Goal: Transaction & Acquisition: Book appointment/travel/reservation

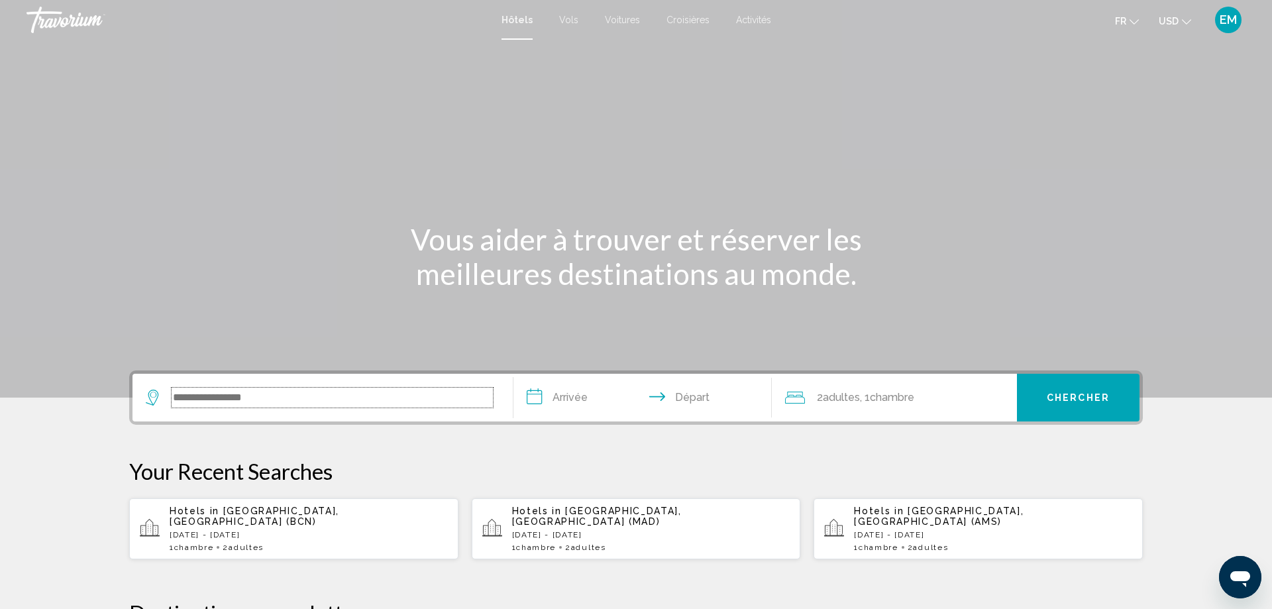
click at [274, 399] on input "Search widget" at bounding box center [332, 398] width 321 height 20
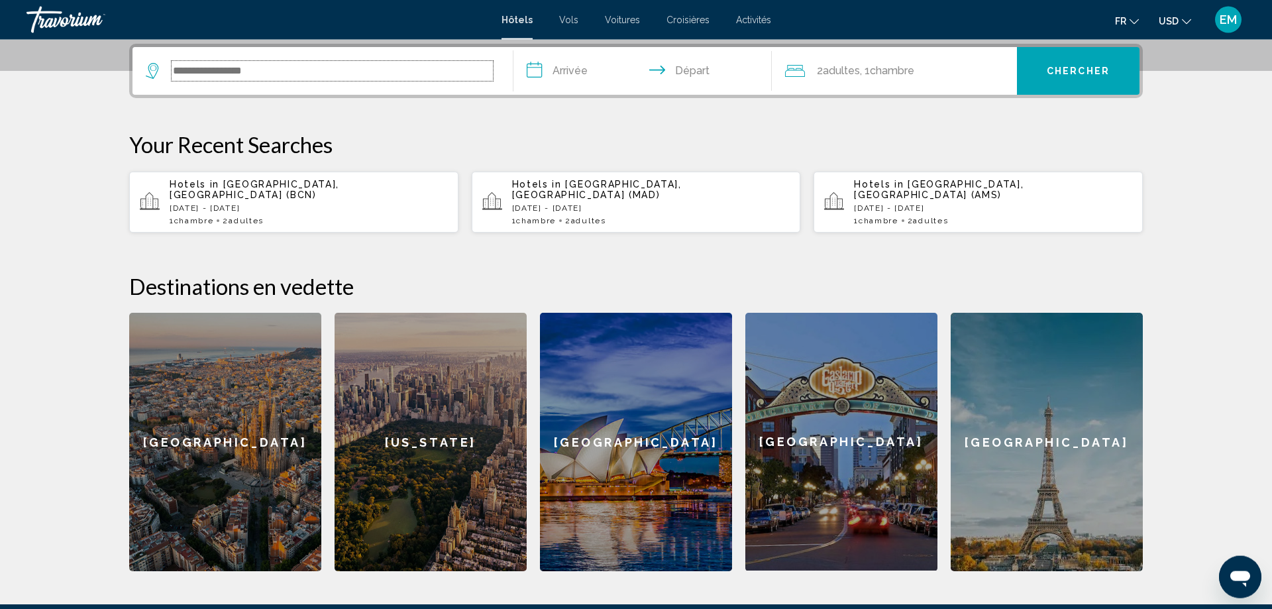
scroll to position [327, 0]
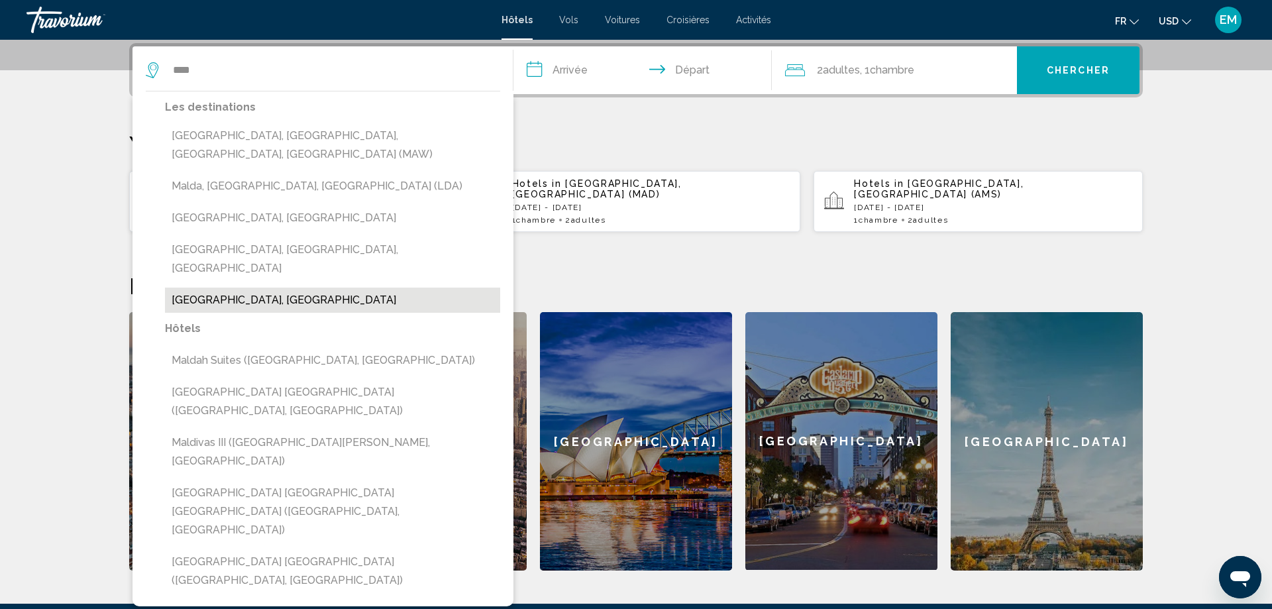
click at [196, 288] on button "[GEOGRAPHIC_DATA], [GEOGRAPHIC_DATA]" at bounding box center [332, 300] width 335 height 25
type input "**********"
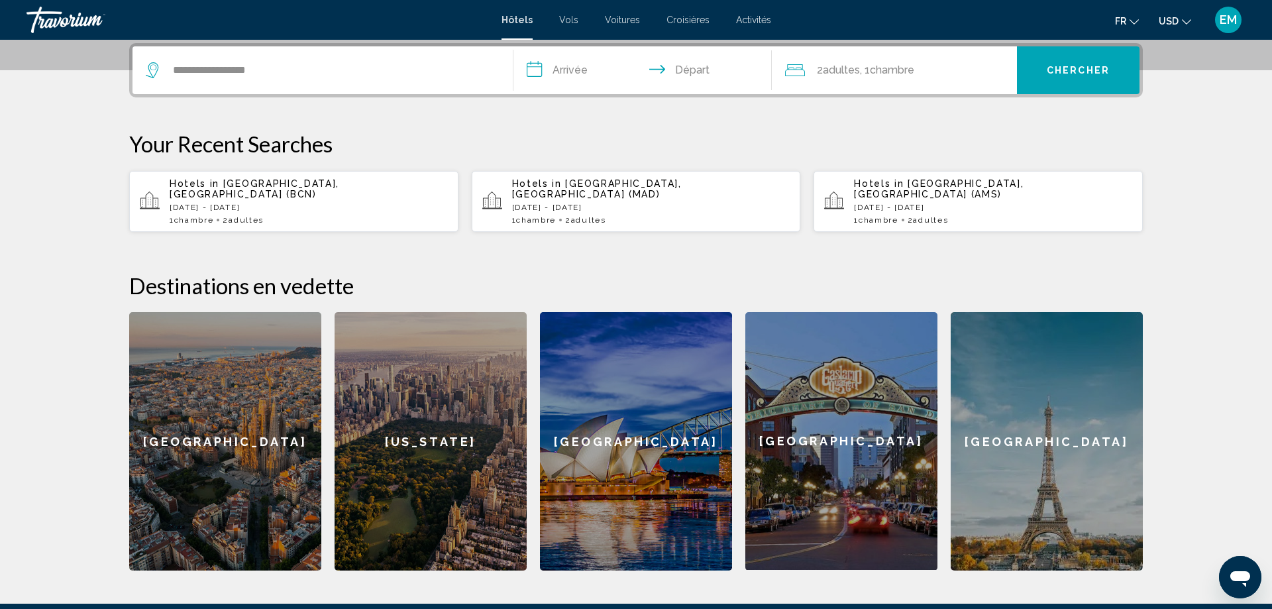
click at [563, 59] on input "**********" at bounding box center [646, 72] width 264 height 52
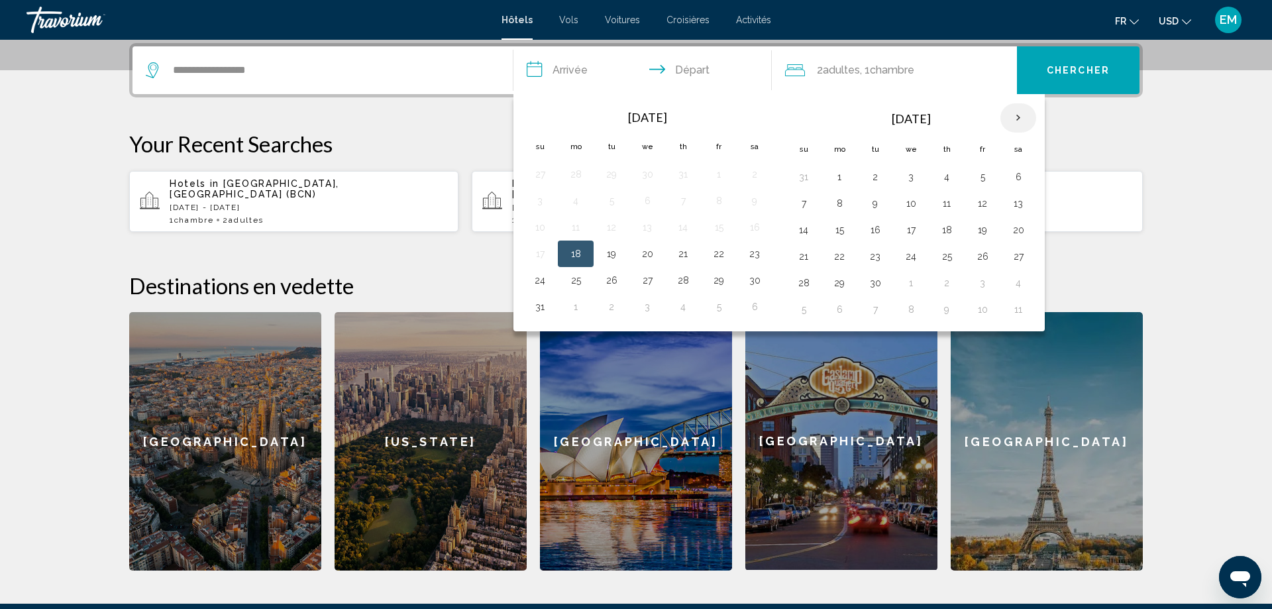
click at [1019, 117] on th "Next month" at bounding box center [1019, 117] width 36 height 29
click at [809, 247] on td "19" at bounding box center [804, 256] width 36 height 27
click at [812, 262] on button "19" at bounding box center [803, 256] width 21 height 19
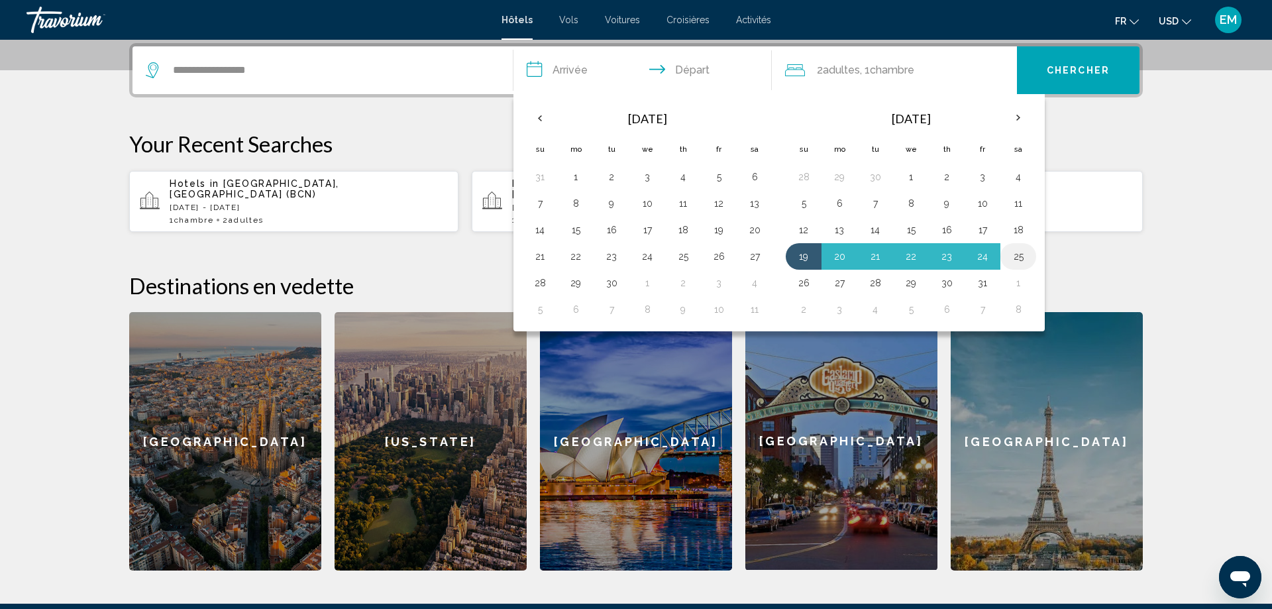
click at [1022, 258] on button "25" at bounding box center [1018, 256] width 21 height 19
type input "**********"
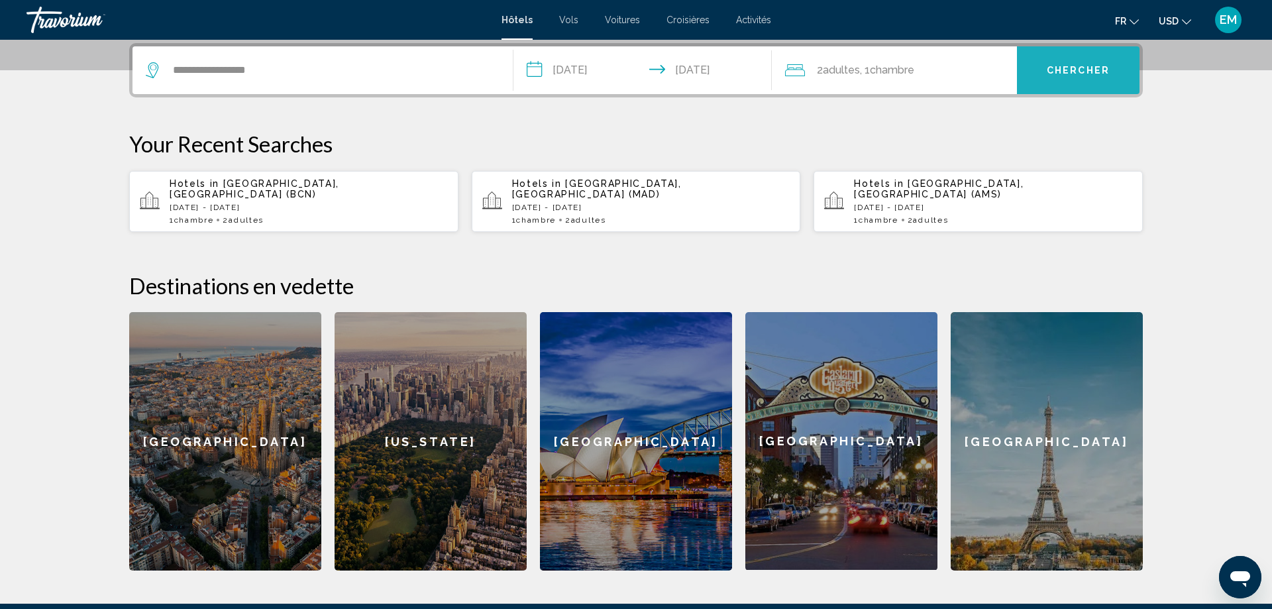
click at [1076, 55] on button "Chercher" at bounding box center [1078, 70] width 123 height 48
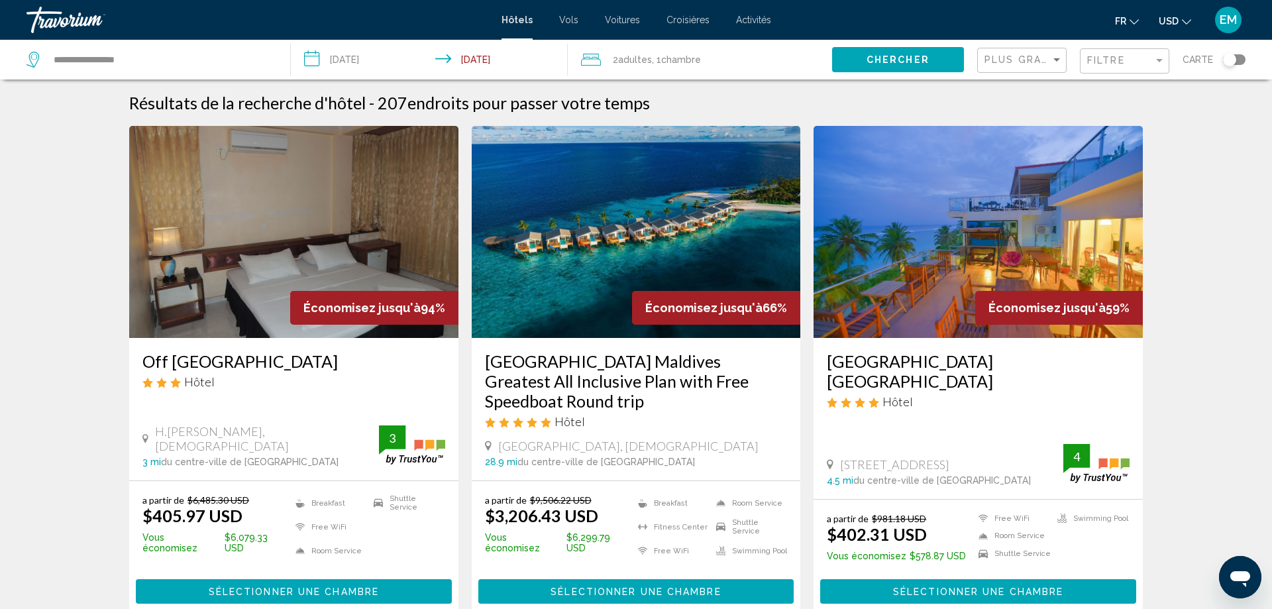
click at [1231, 62] on div "Toggle map" at bounding box center [1229, 59] width 13 height 13
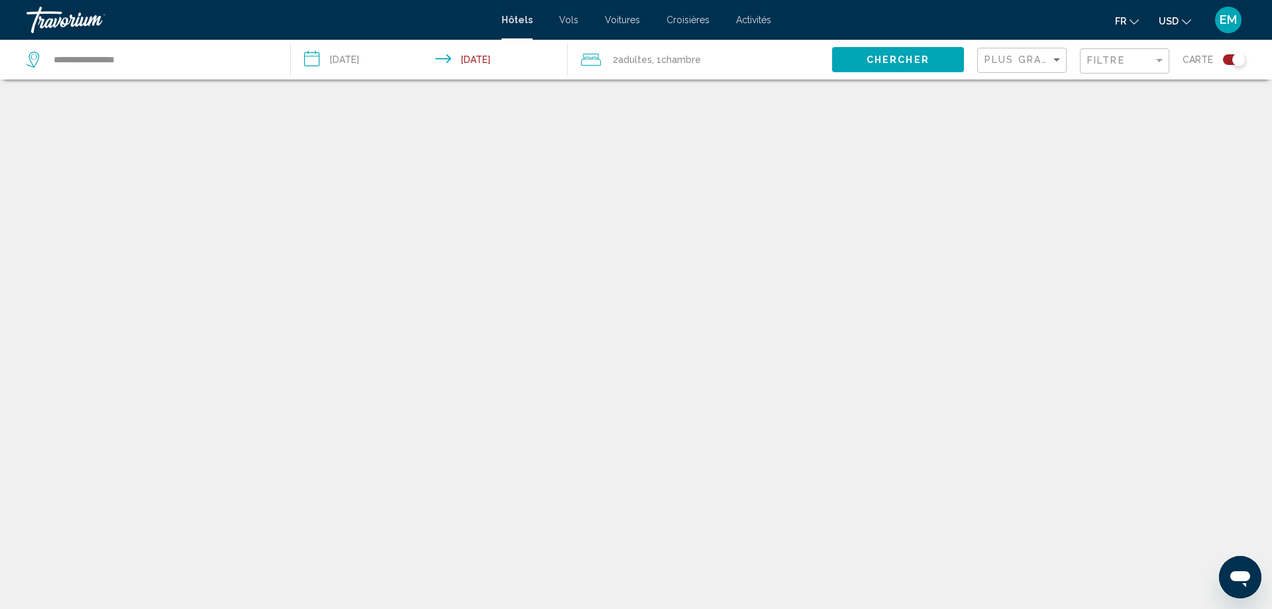
scroll to position [80, 0]
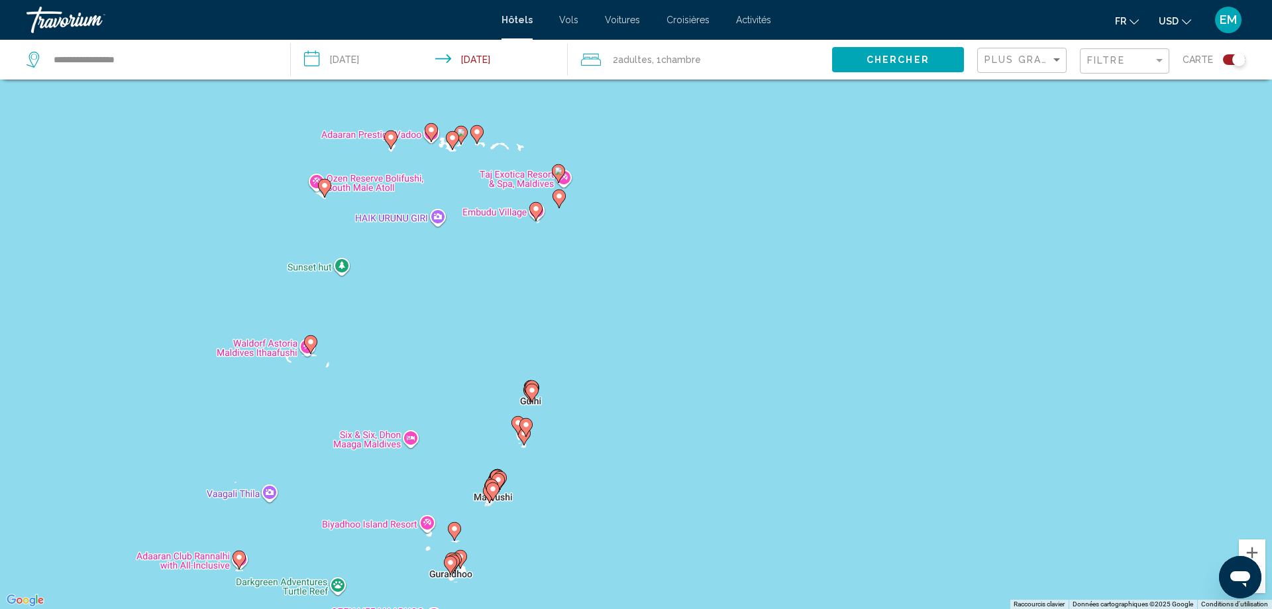
drag, startPoint x: 547, startPoint y: 327, endPoint x: 591, endPoint y: 90, distance: 240.7
click at [591, 90] on div "Pour activer le glissement avec le clavier, appuyez sur Alt+Entrée. Une fois ce…" at bounding box center [636, 304] width 1272 height 609
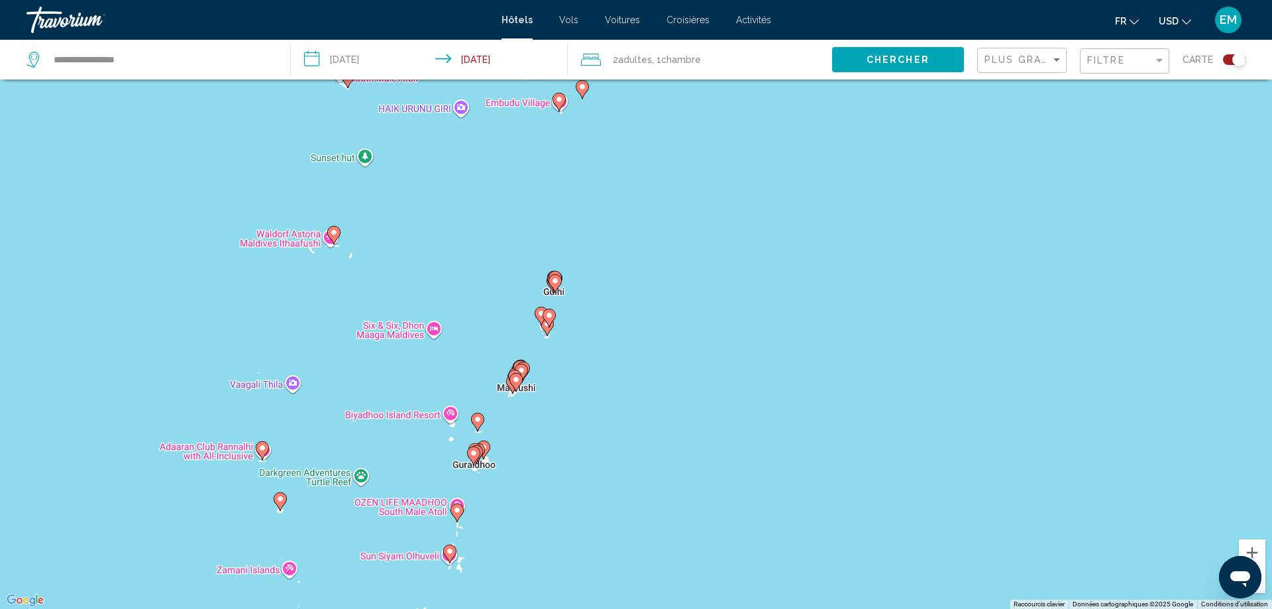
drag, startPoint x: 574, startPoint y: 312, endPoint x: 584, endPoint y: 241, distance: 72.4
click at [584, 241] on div "Pour activer le glissement avec le clavier, appuyez sur Alt+Entrée. Une fois ce…" at bounding box center [636, 304] width 1272 height 609
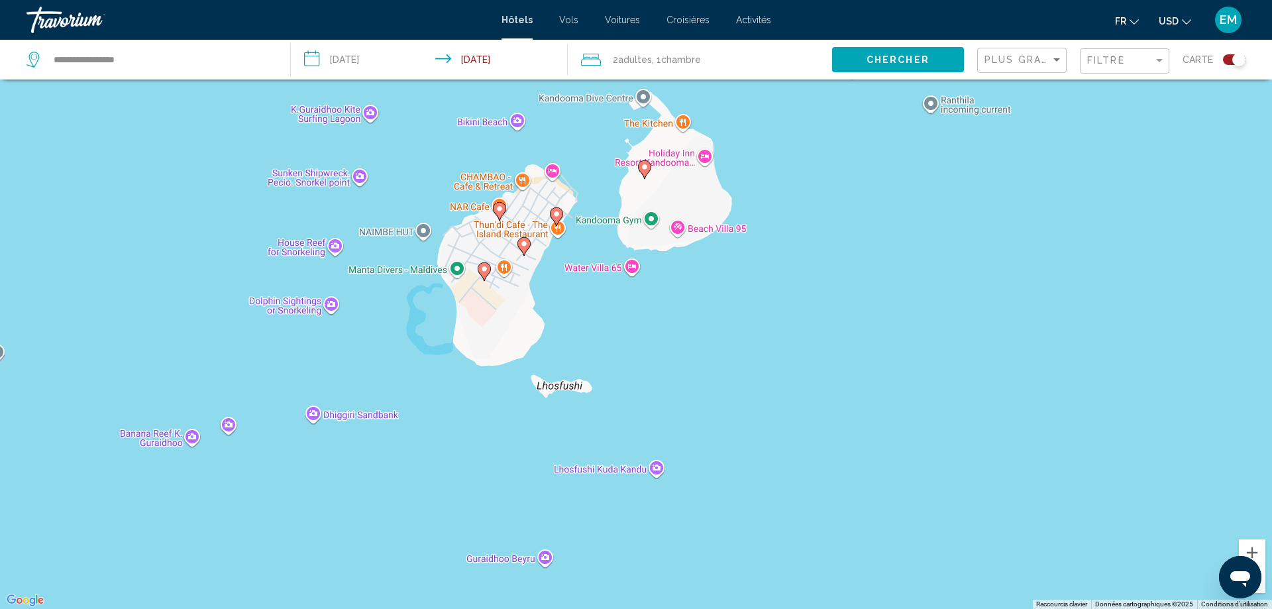
drag, startPoint x: 629, startPoint y: 266, endPoint x: 569, endPoint y: 388, distance: 135.1
click at [569, 388] on div "Pour activer le glissement avec le clavier, appuyez sur Alt+Entrée. Une fois ce…" at bounding box center [636, 304] width 1272 height 609
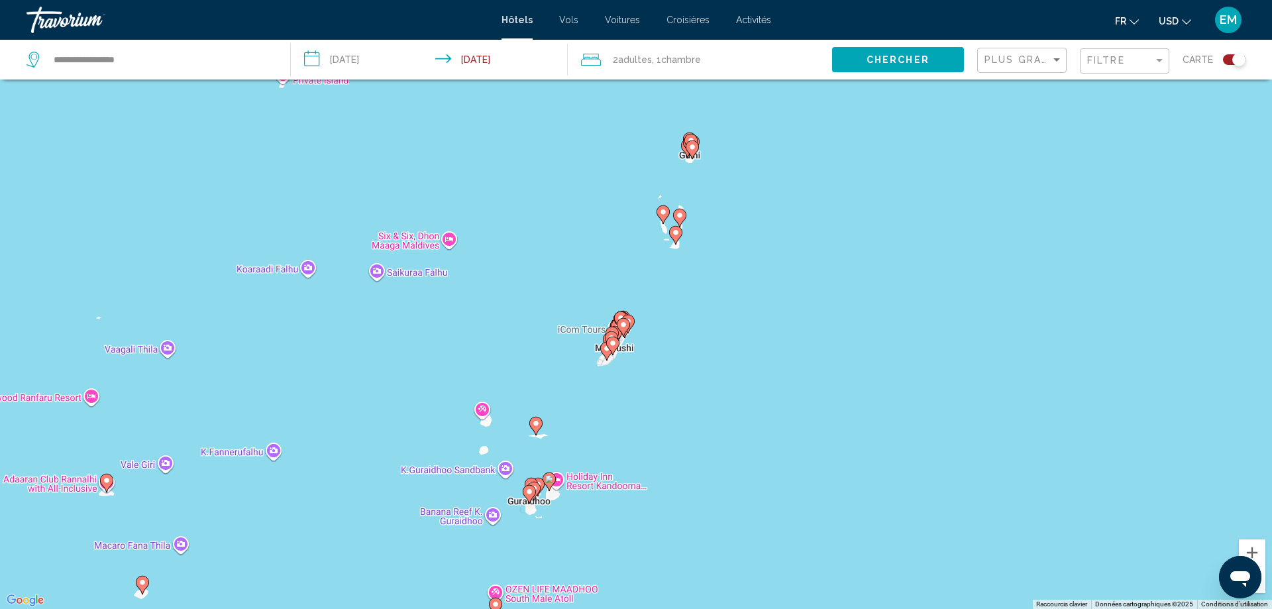
drag, startPoint x: 628, startPoint y: 341, endPoint x: 573, endPoint y: 447, distance: 120.0
click at [580, 450] on div "Pour activer le glissement avec le clavier, appuyez sur Alt+Entrée. Une fois ce…" at bounding box center [636, 304] width 1272 height 609
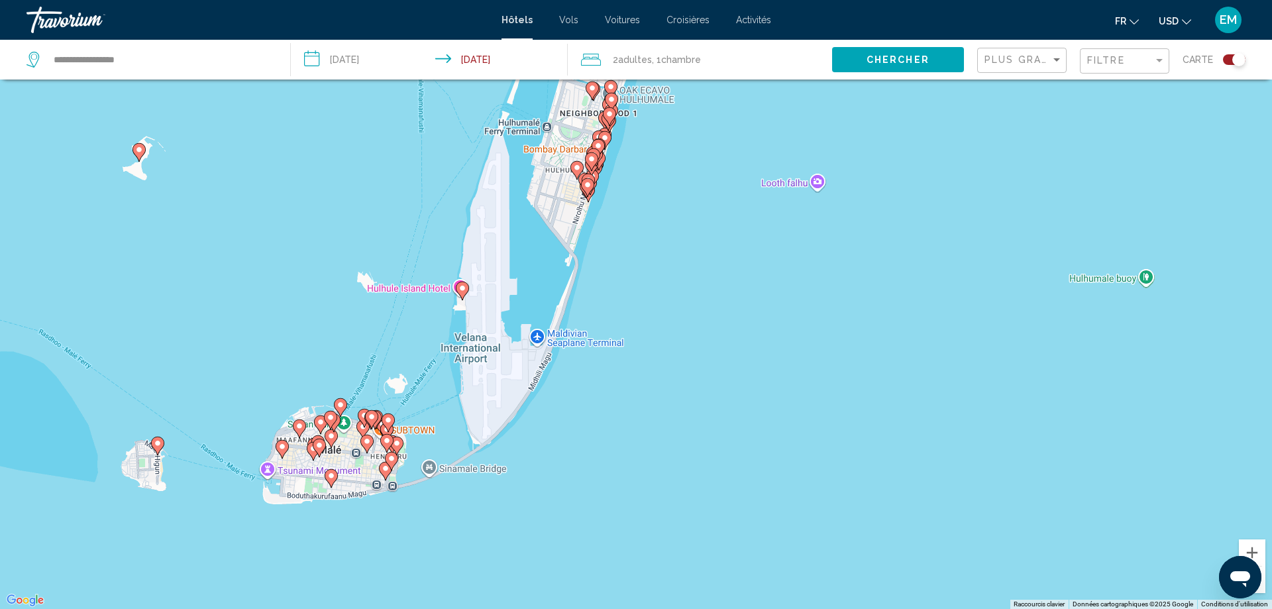
drag, startPoint x: 655, startPoint y: 346, endPoint x: 668, endPoint y: 373, distance: 29.9
click at [668, 373] on div "Pour activer le glissement avec le clavier, appuyez sur Alt+Entrée. Une fois ce…" at bounding box center [636, 304] width 1272 height 609
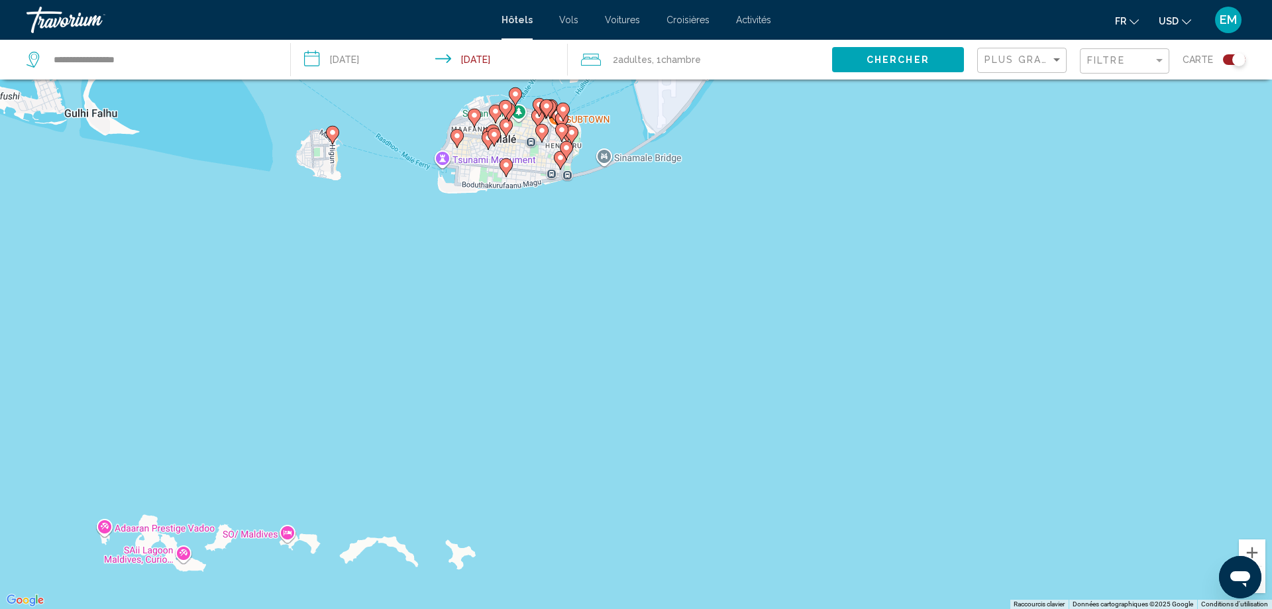
drag, startPoint x: 414, startPoint y: 486, endPoint x: 590, endPoint y: 163, distance: 368.0
click at [590, 163] on div "Pour activer le glissement avec le clavier, appuyez sur Alt+Entrée. Une fois ce…" at bounding box center [636, 304] width 1272 height 609
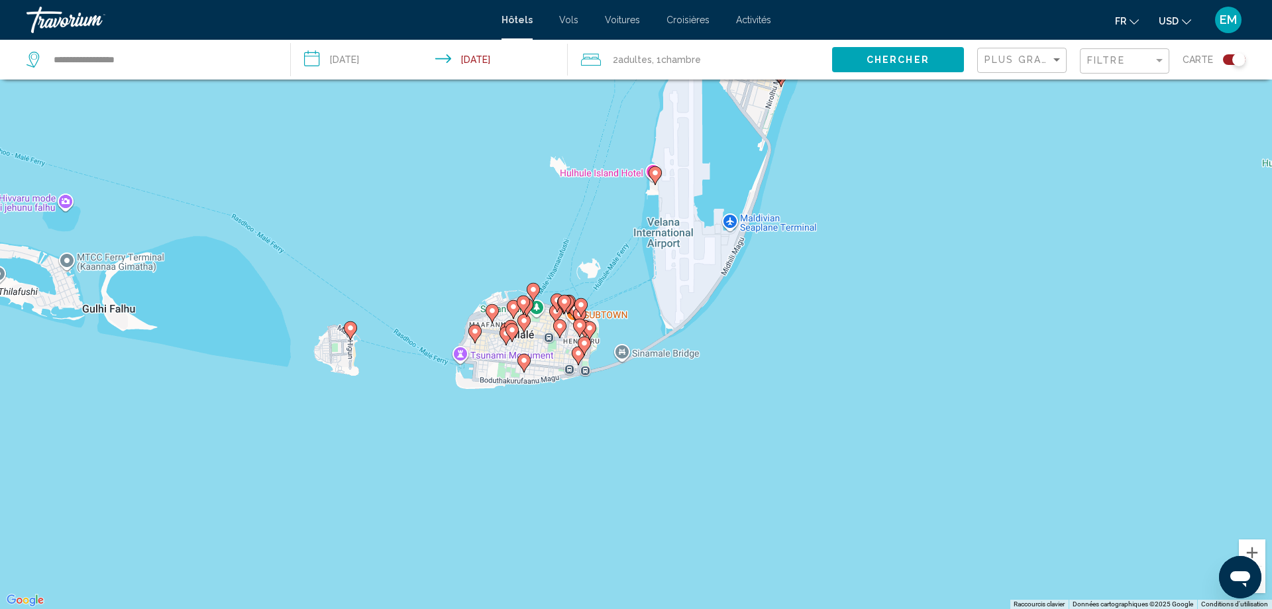
drag, startPoint x: 552, startPoint y: 273, endPoint x: 539, endPoint y: 520, distance: 247.5
click at [542, 525] on div "Pour activer le glissement avec le clavier, appuyez sur Alt+Entrée. Une fois ce…" at bounding box center [636, 304] width 1272 height 609
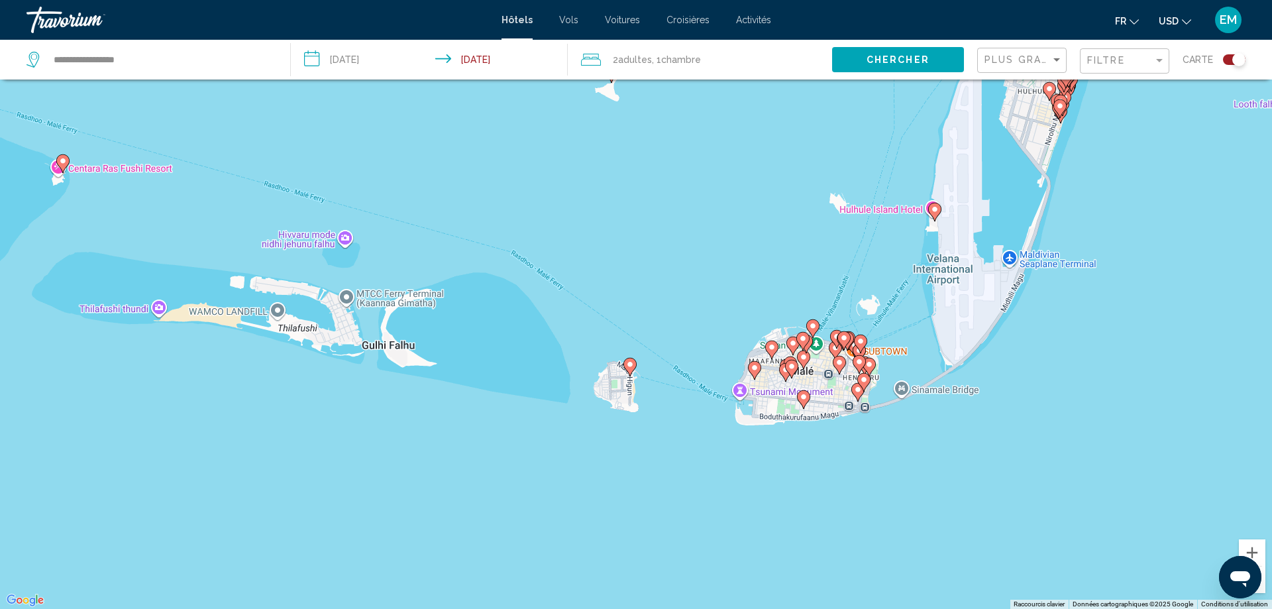
drag, startPoint x: 531, startPoint y: 474, endPoint x: 828, endPoint y: 498, distance: 297.8
click at [828, 498] on div "Pour activer le glissement avec le clavier, appuyez sur Alt+Entrée. Une fois ce…" at bounding box center [636, 304] width 1272 height 609
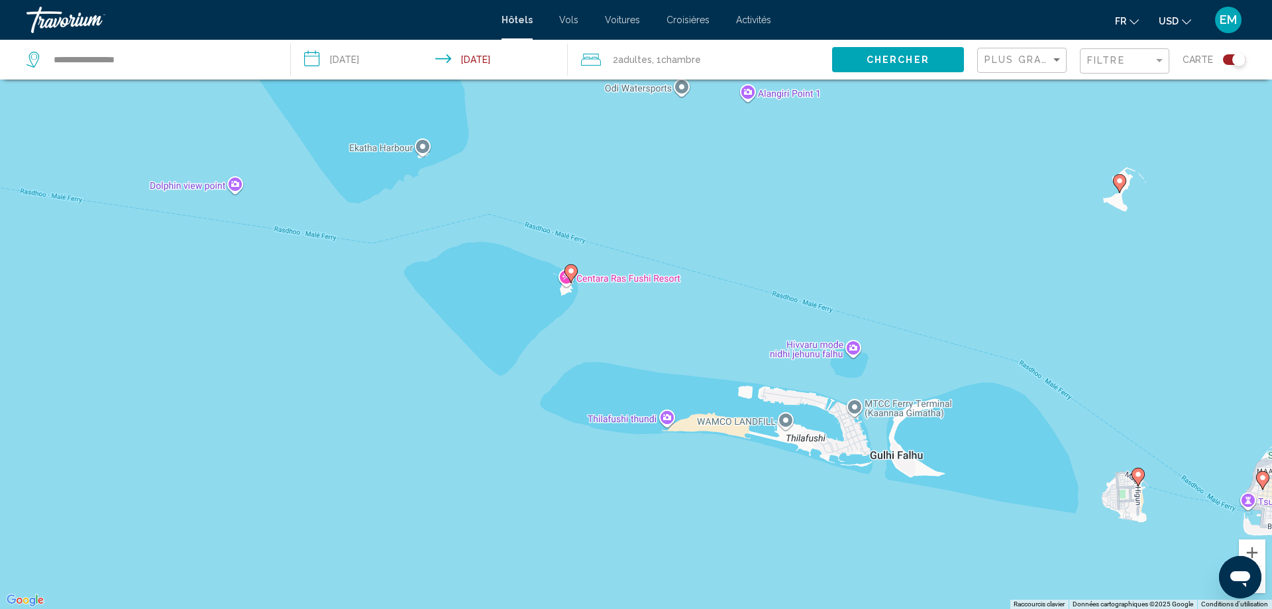
drag, startPoint x: 455, startPoint y: 445, endPoint x: 972, endPoint y: 560, distance: 530.2
click at [970, 560] on div "Pour activer le glissement avec le clavier, appuyez sur Alt+Entrée. Une fois ce…" at bounding box center [636, 304] width 1272 height 609
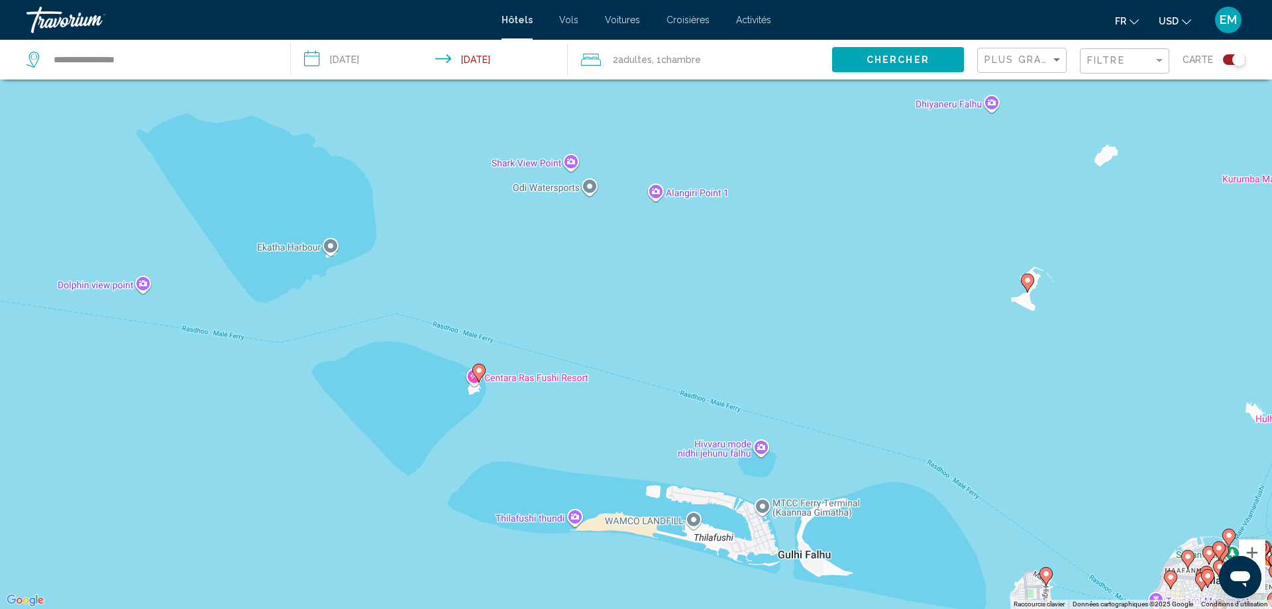
drag, startPoint x: 317, startPoint y: 305, endPoint x: 0, endPoint y: 367, distance: 322.8
click at [1, 370] on div "Pour activer le glissement avec le clavier, appuyez sur Alt+Entrée. Une fois ce…" at bounding box center [636, 304] width 1272 height 609
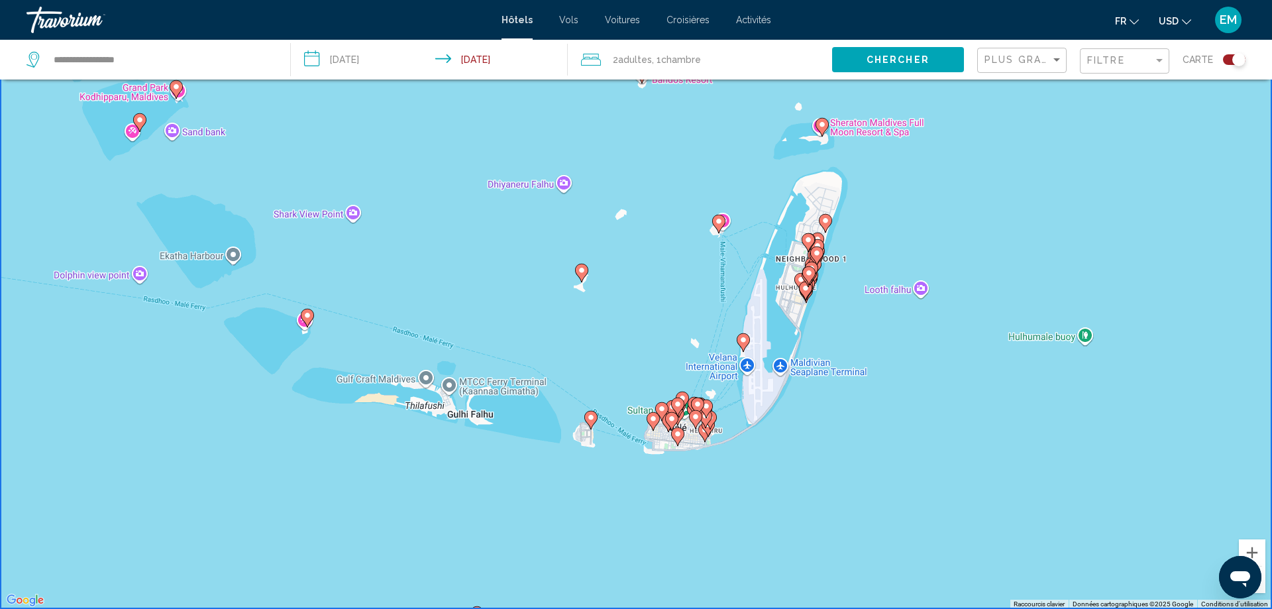
click at [147, 78] on div "**********" at bounding box center [152, 60] width 250 height 40
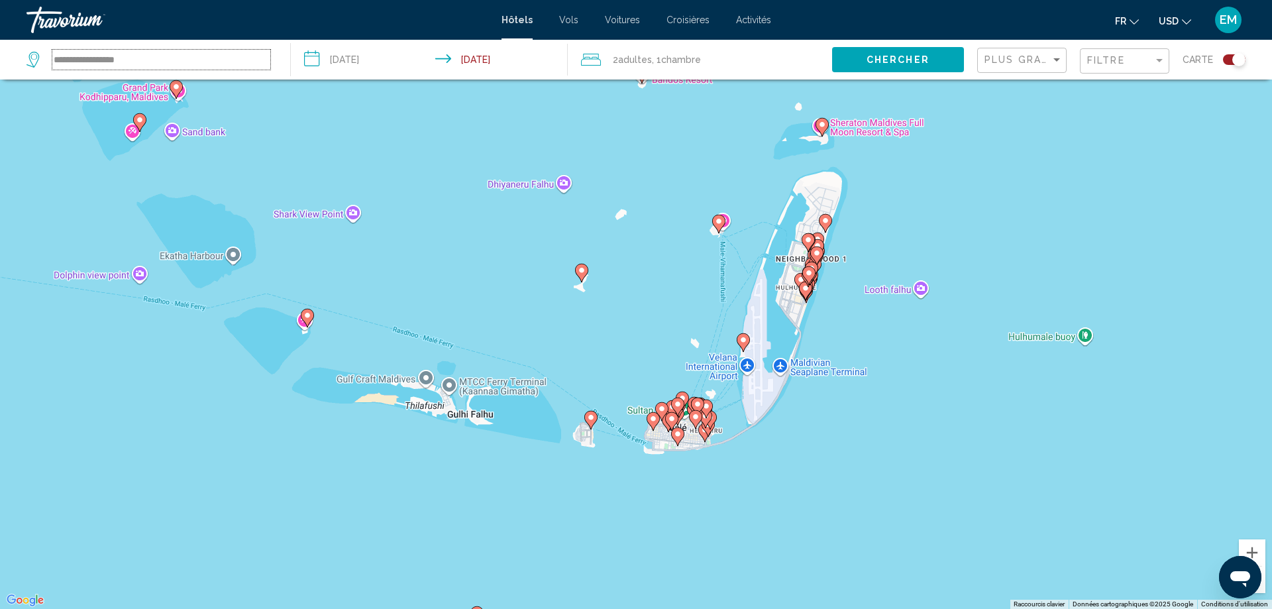
drag, startPoint x: 150, startPoint y: 66, endPoint x: 0, endPoint y: 64, distance: 149.8
click at [52, 64] on input "**********" at bounding box center [161, 60] width 218 height 20
type input "*"
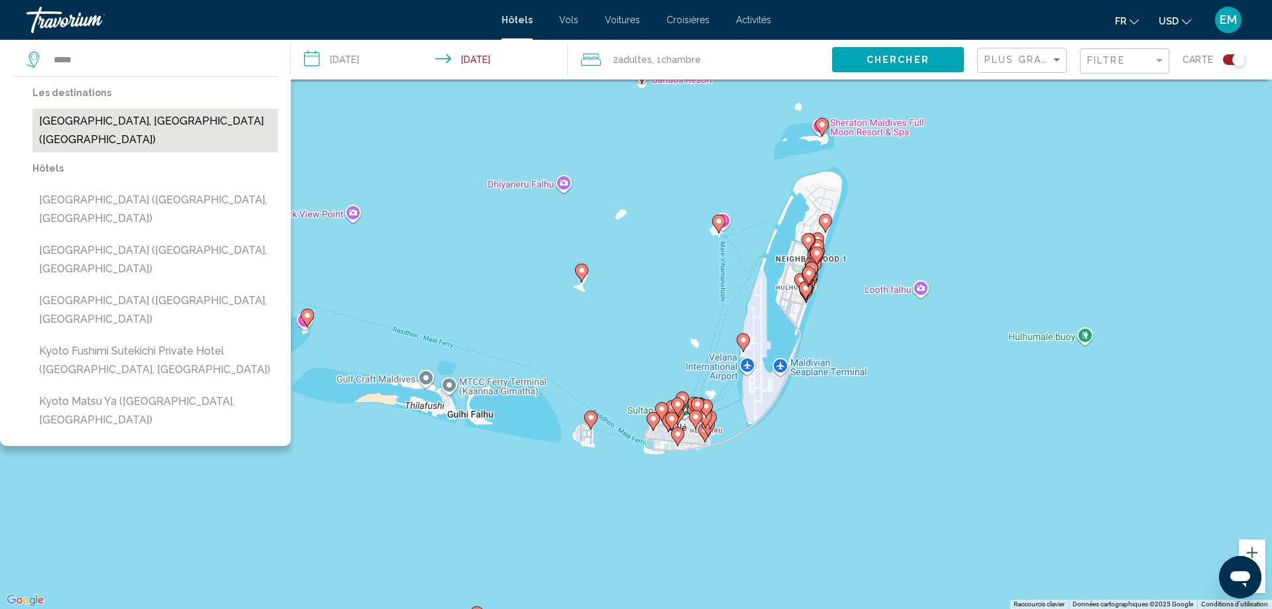
click at [173, 133] on button "[GEOGRAPHIC_DATA], [GEOGRAPHIC_DATA] ([GEOGRAPHIC_DATA])" at bounding box center [154, 131] width 245 height 44
type input "**********"
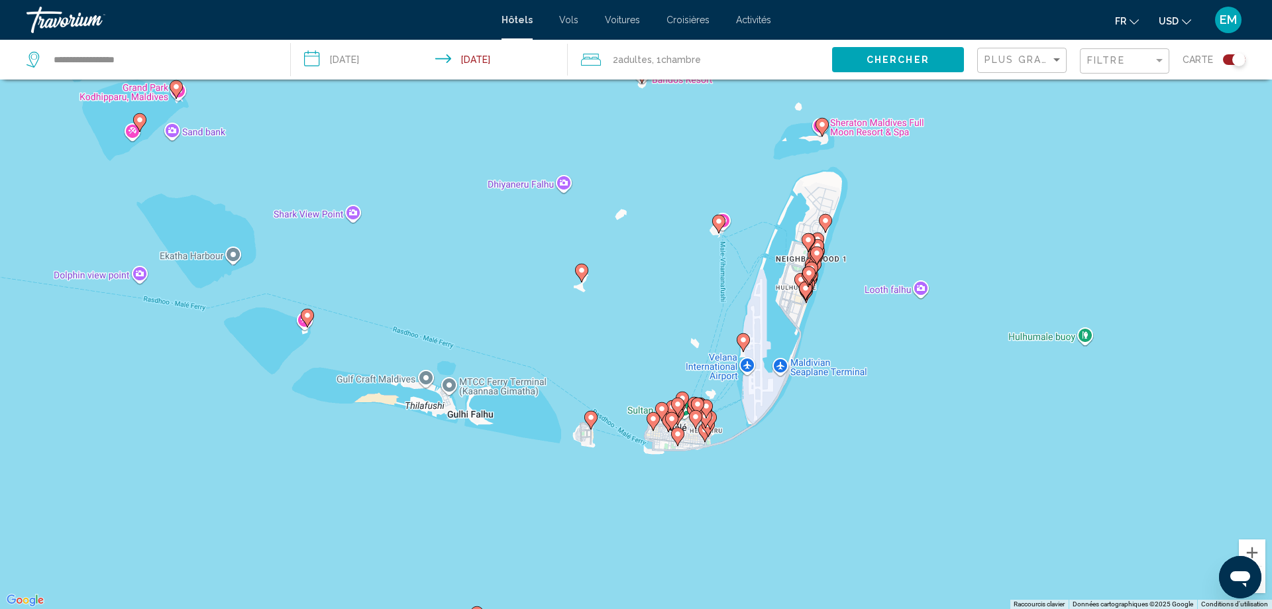
click at [893, 63] on span "Chercher" at bounding box center [898, 60] width 63 height 11
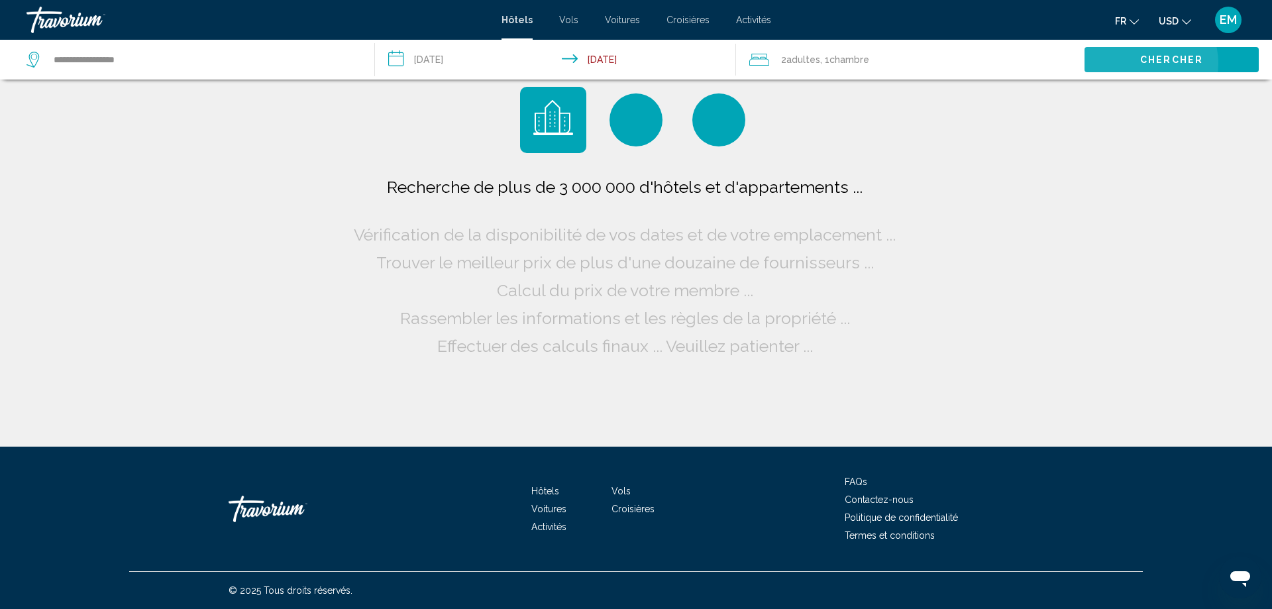
scroll to position [0, 0]
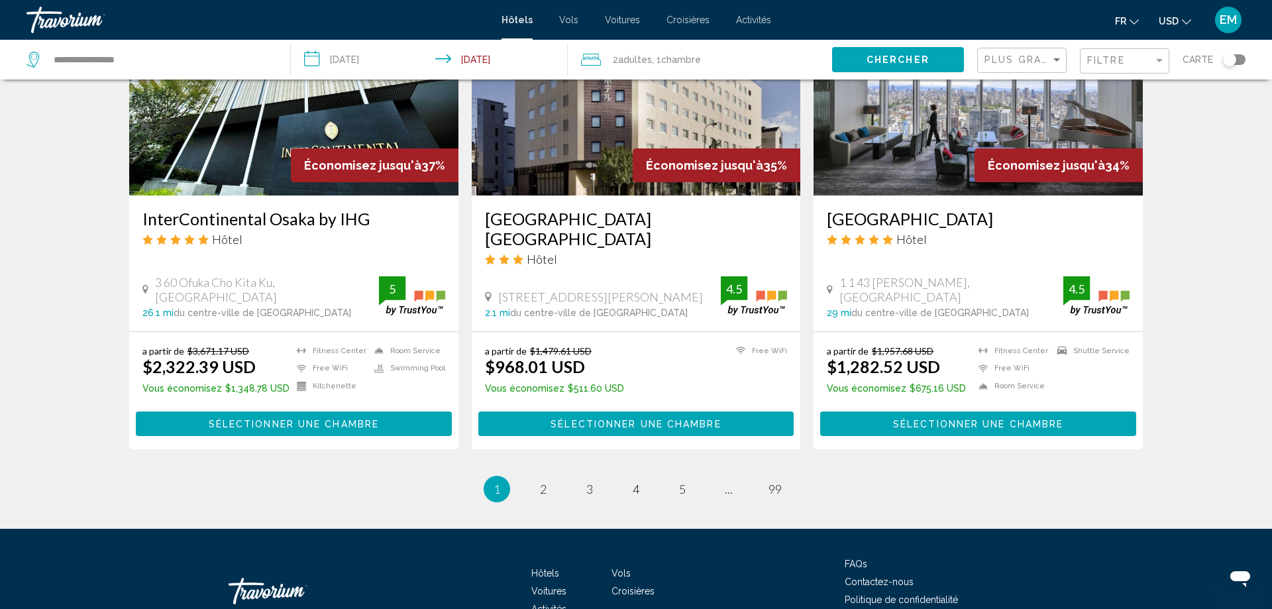
scroll to position [1626, 0]
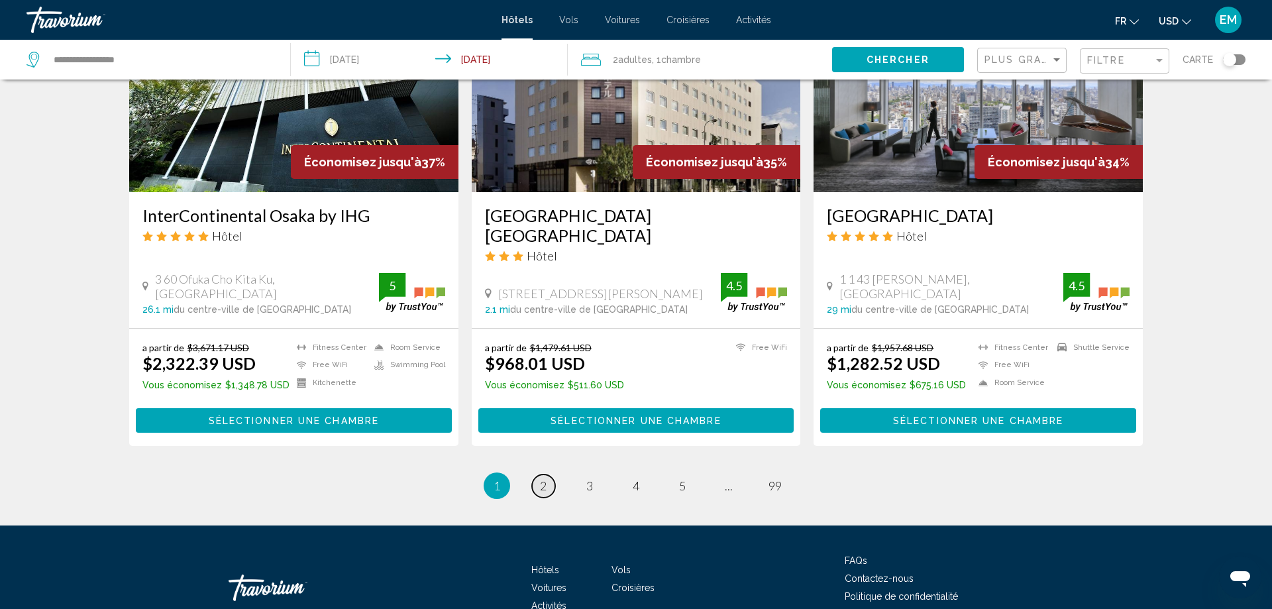
click at [541, 478] on span "2" at bounding box center [543, 485] width 7 height 15
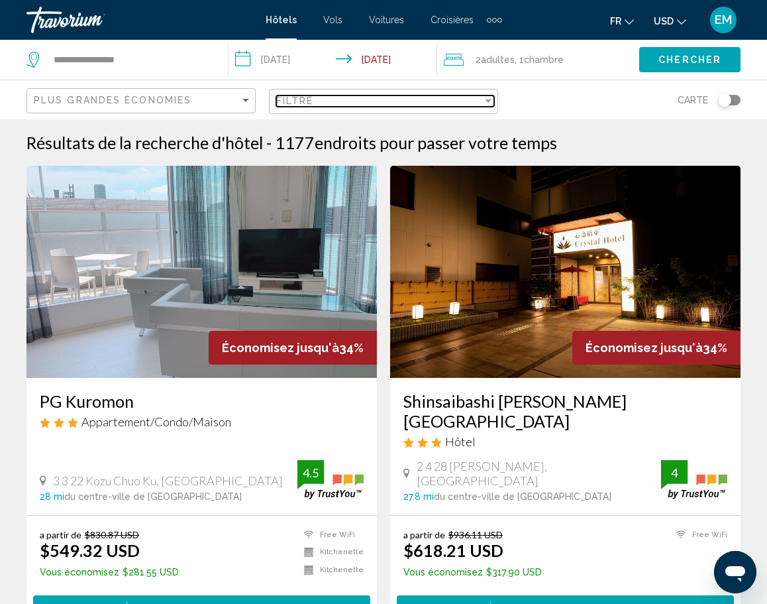
click at [441, 97] on div "Filtre" at bounding box center [379, 100] width 206 height 11
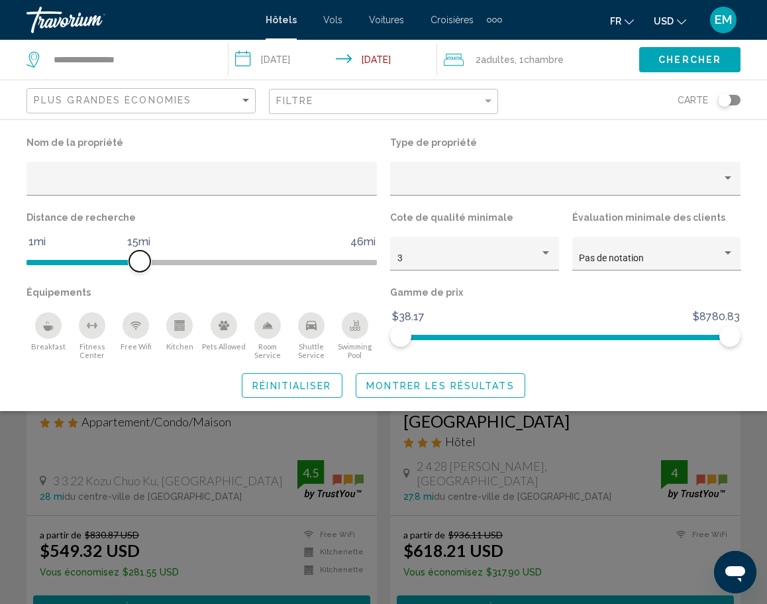
drag, startPoint x: 248, startPoint y: 258, endPoint x: 138, endPoint y: 261, distance: 110.1
click at [138, 261] on span "Hotel Filters" at bounding box center [139, 260] width 21 height 21
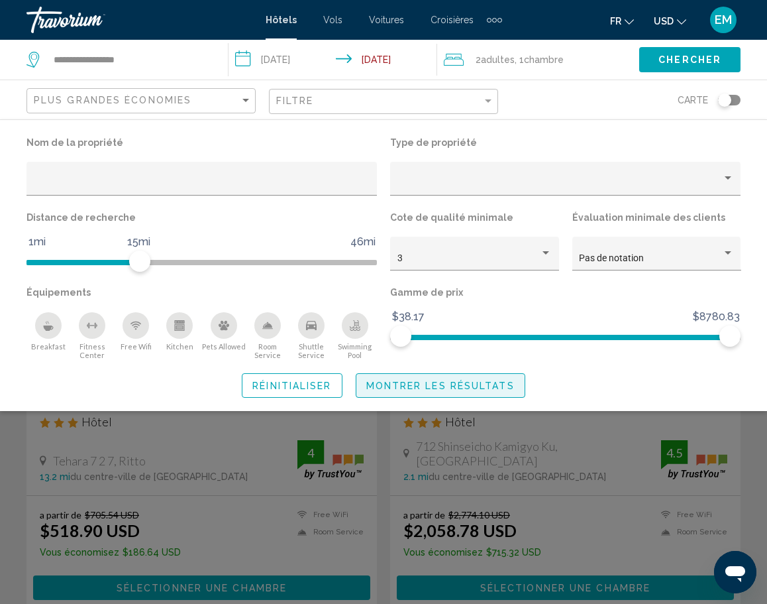
click at [380, 394] on button "Montrer les résultats" at bounding box center [441, 385] width 170 height 25
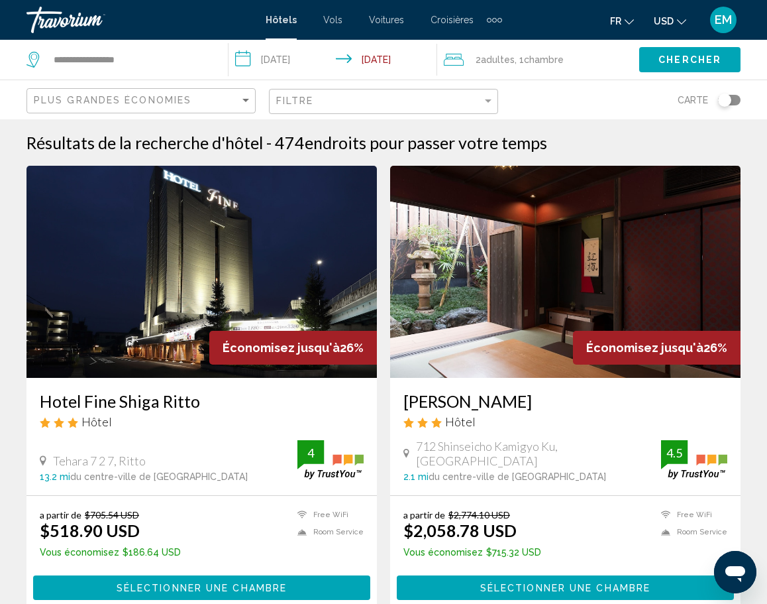
click at [724, 99] on div "Toggle map" at bounding box center [724, 99] width 13 height 13
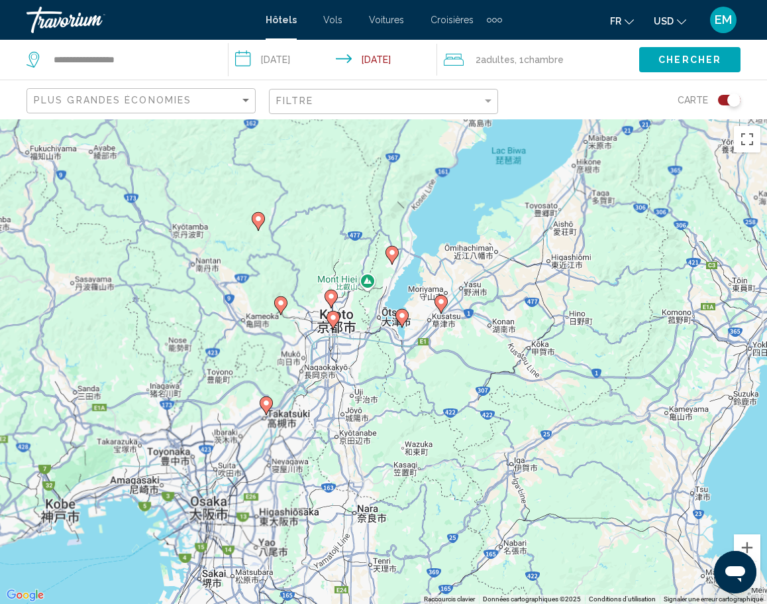
drag, startPoint x: 262, startPoint y: 419, endPoint x: 250, endPoint y: 338, distance: 82.4
click at [250, 338] on div "Pour activer le glissement avec le clavier, appuyez sur Alt+Entrée. Une fois ce…" at bounding box center [383, 361] width 767 height 484
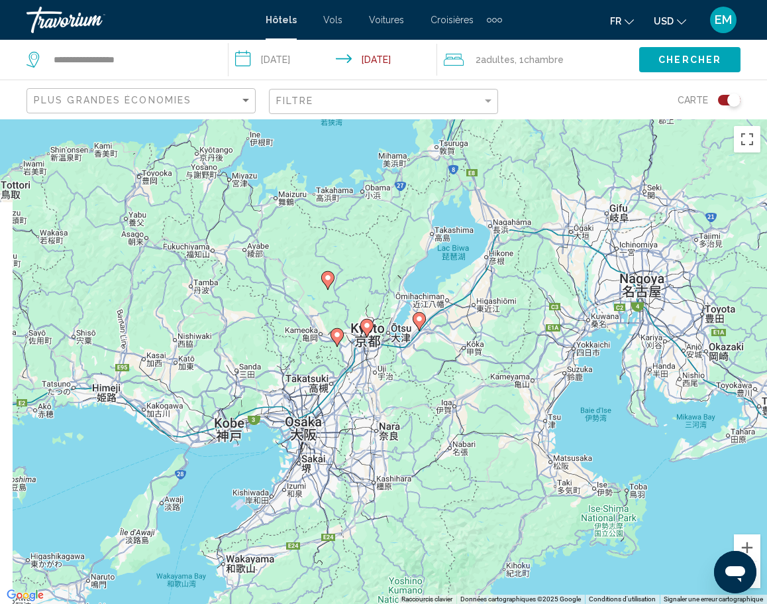
drag, startPoint x: 335, startPoint y: 315, endPoint x: 405, endPoint y: 415, distance: 121.7
click at [405, 415] on div "Pour activer le glissement avec le clavier, appuyez sur Alt+Entrée. Une fois ce…" at bounding box center [383, 361] width 767 height 484
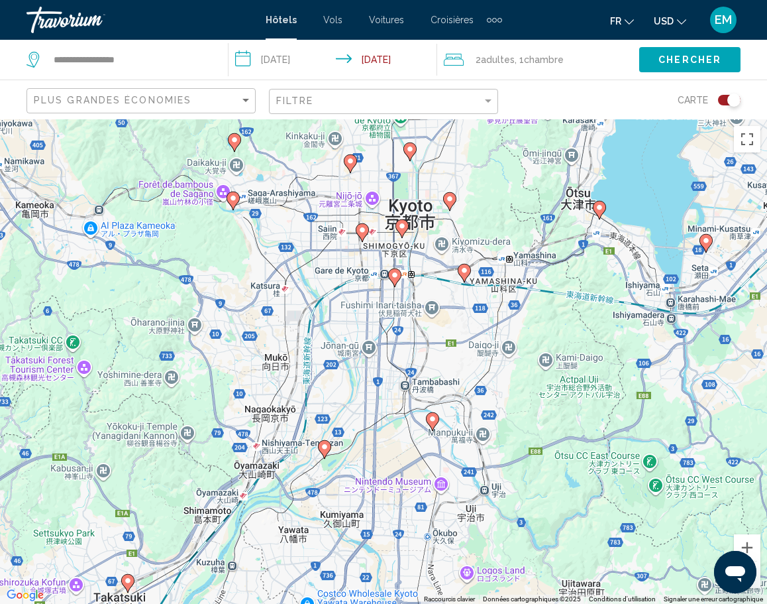
drag, startPoint x: 475, startPoint y: 335, endPoint x: 353, endPoint y: 433, distance: 156.5
click at [353, 433] on div "Pour activer le glissement avec le clavier, appuyez sur Alt+Entrée. Une fois ce…" at bounding box center [383, 361] width 767 height 484
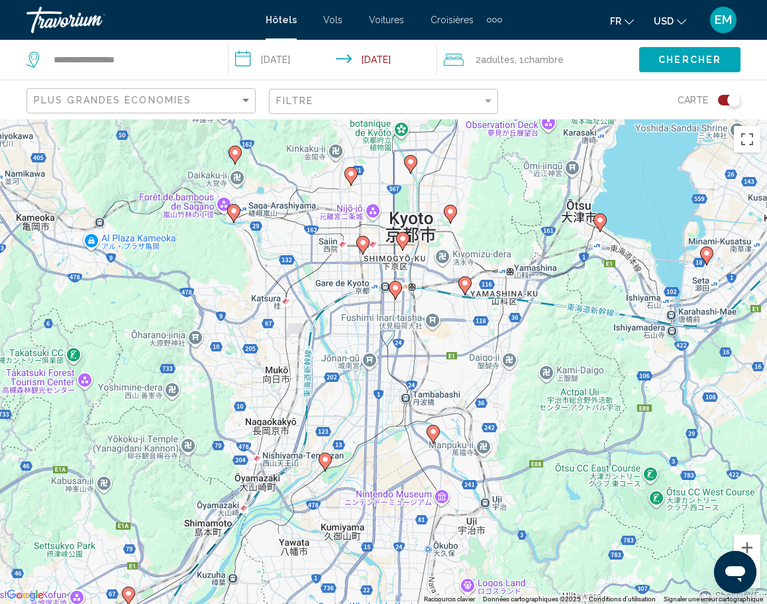
click at [321, 466] on gmp-advanced-marker "Main content" at bounding box center [325, 462] width 13 height 20
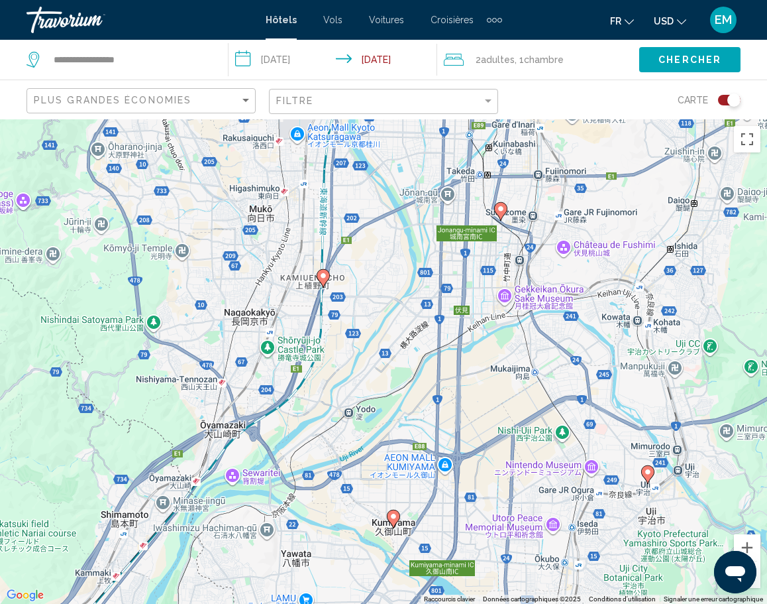
drag, startPoint x: 402, startPoint y: 333, endPoint x: 347, endPoint y: 471, distance: 148.7
click at [347, 471] on div "Pour naviguer, appuyez sur les touches fléchées. Pour activer le glissement ave…" at bounding box center [383, 361] width 767 height 484
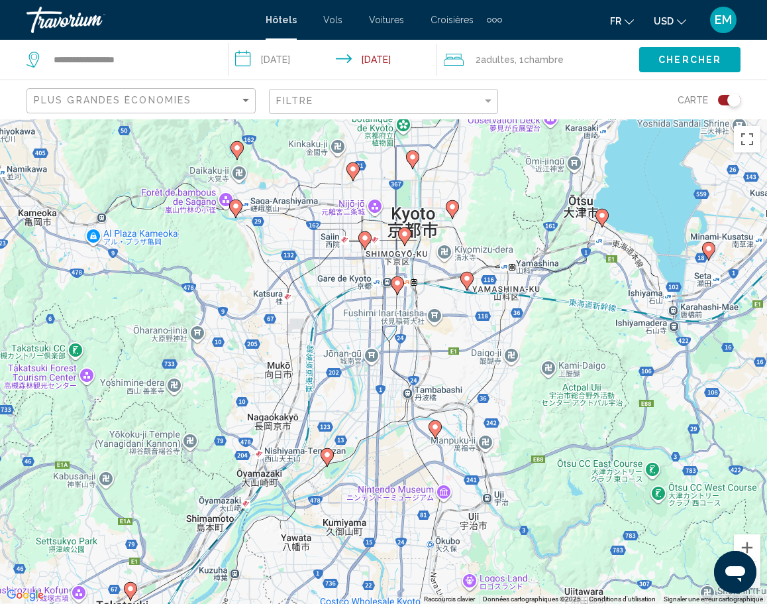
click at [410, 231] on icon "Main content" at bounding box center [405, 235] width 12 height 17
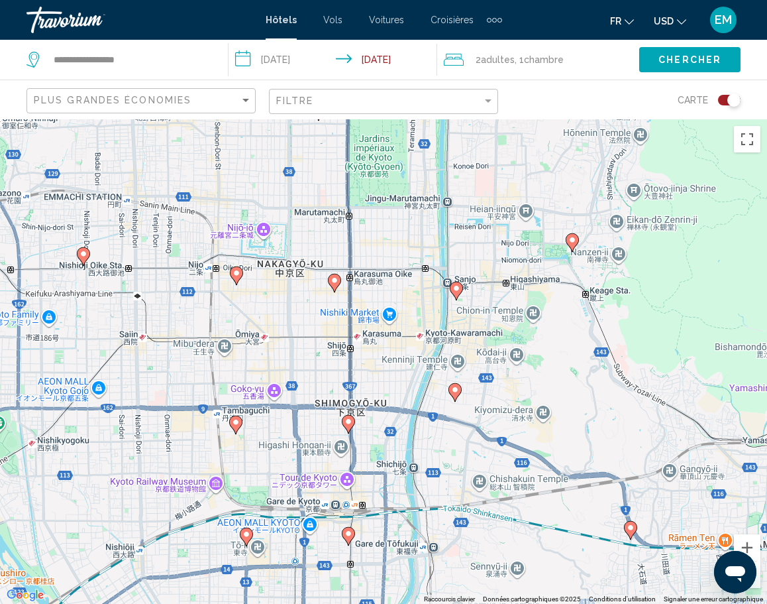
click at [386, 355] on div "Pour naviguer, appuyez sur les touches fléchées. Pour activer le glissement ave…" at bounding box center [383, 361] width 767 height 484
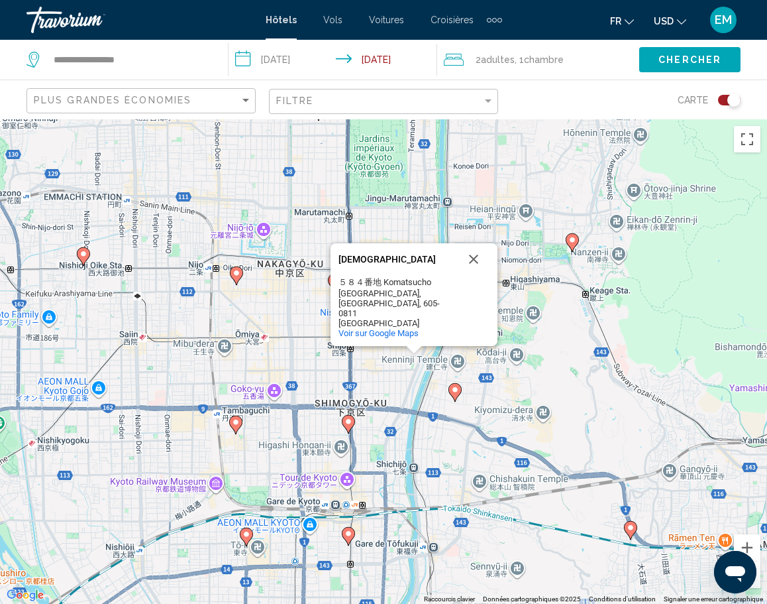
click at [349, 423] on image "Main content" at bounding box center [349, 421] width 8 height 8
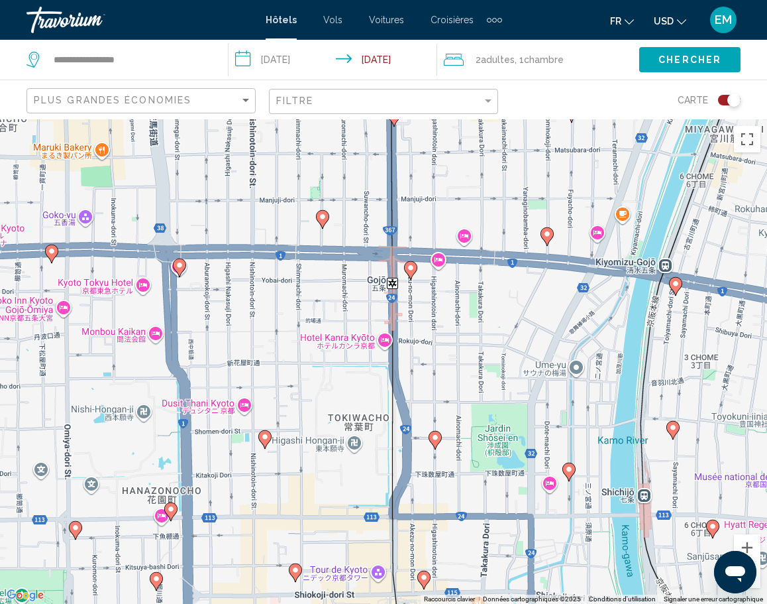
click at [382, 353] on div "Pour naviguer, appuyez sur les touches fléchées. Pour activer le glissement ave…" at bounding box center [383, 361] width 767 height 484
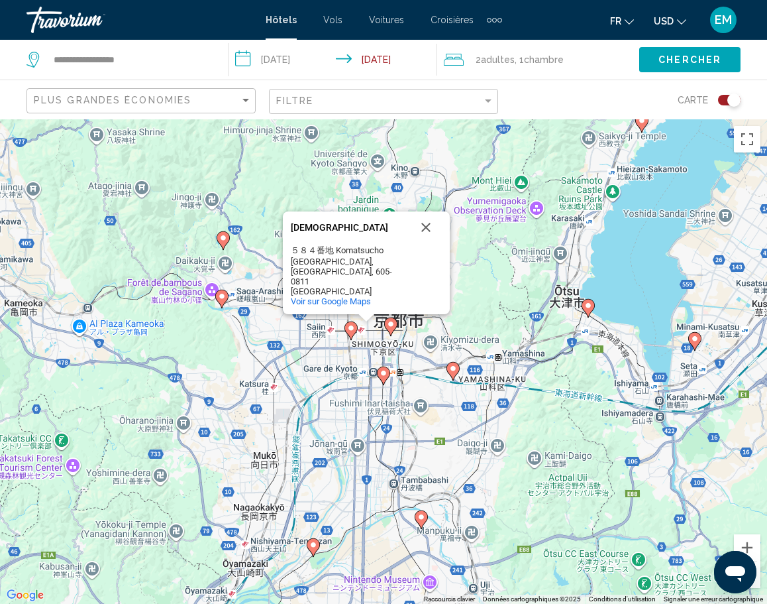
click at [221, 296] on image "Main content" at bounding box center [222, 296] width 8 height 8
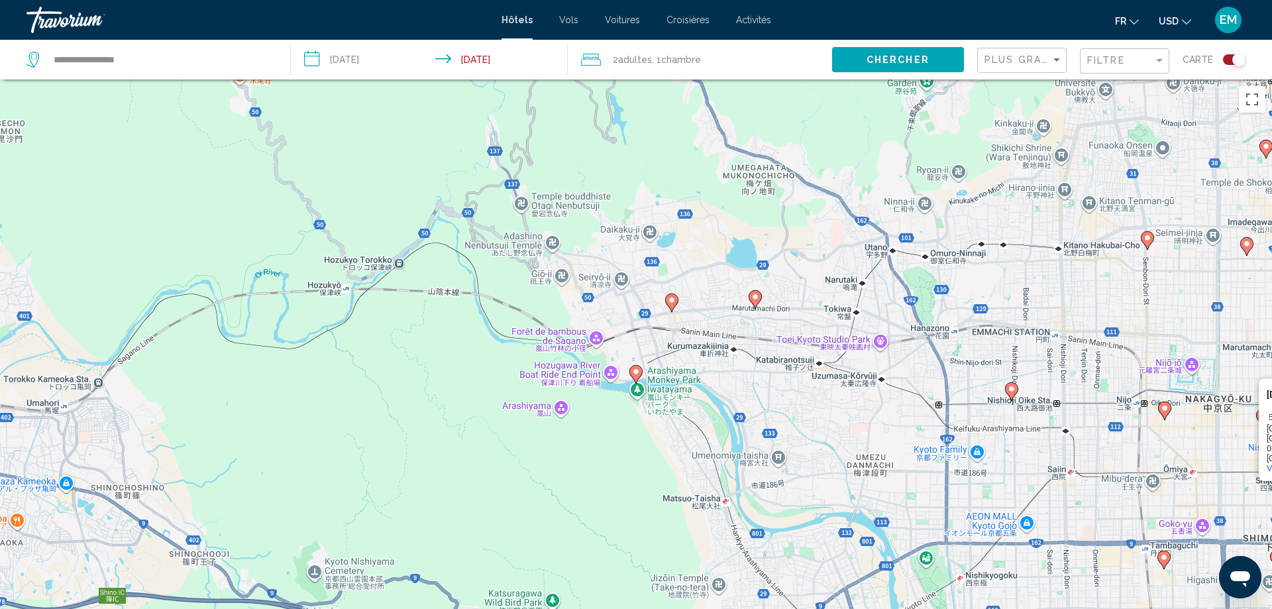
click at [673, 309] on icon "Main content" at bounding box center [671, 302] width 13 height 19
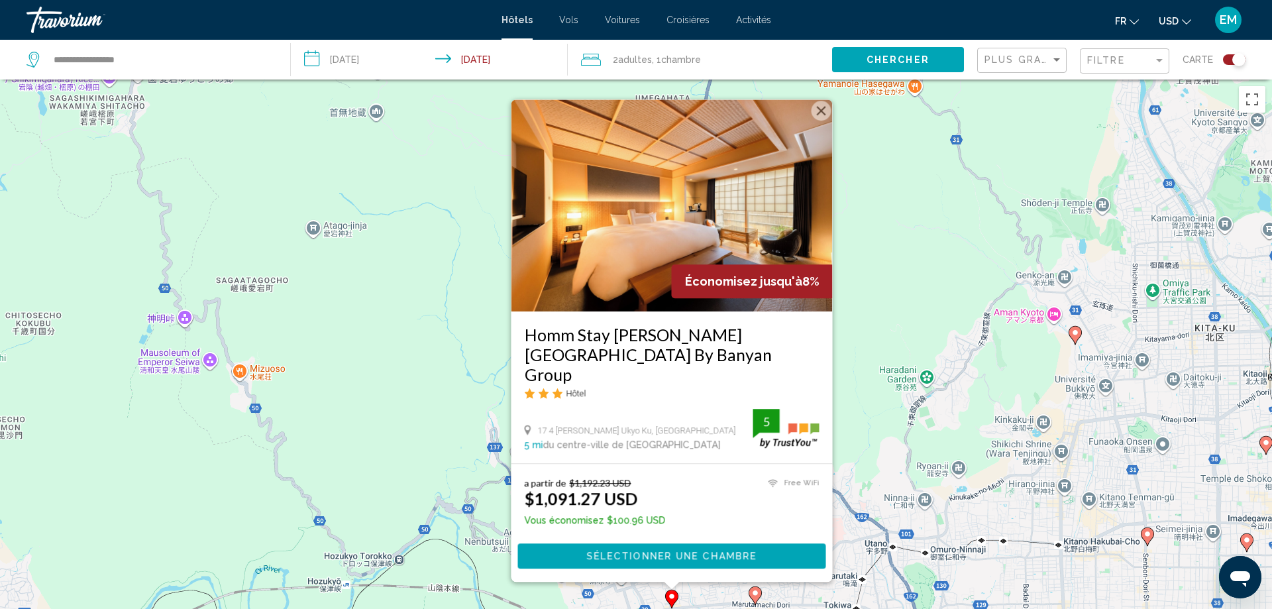
click at [1147, 539] on icon "Main content" at bounding box center [1148, 535] width 12 height 17
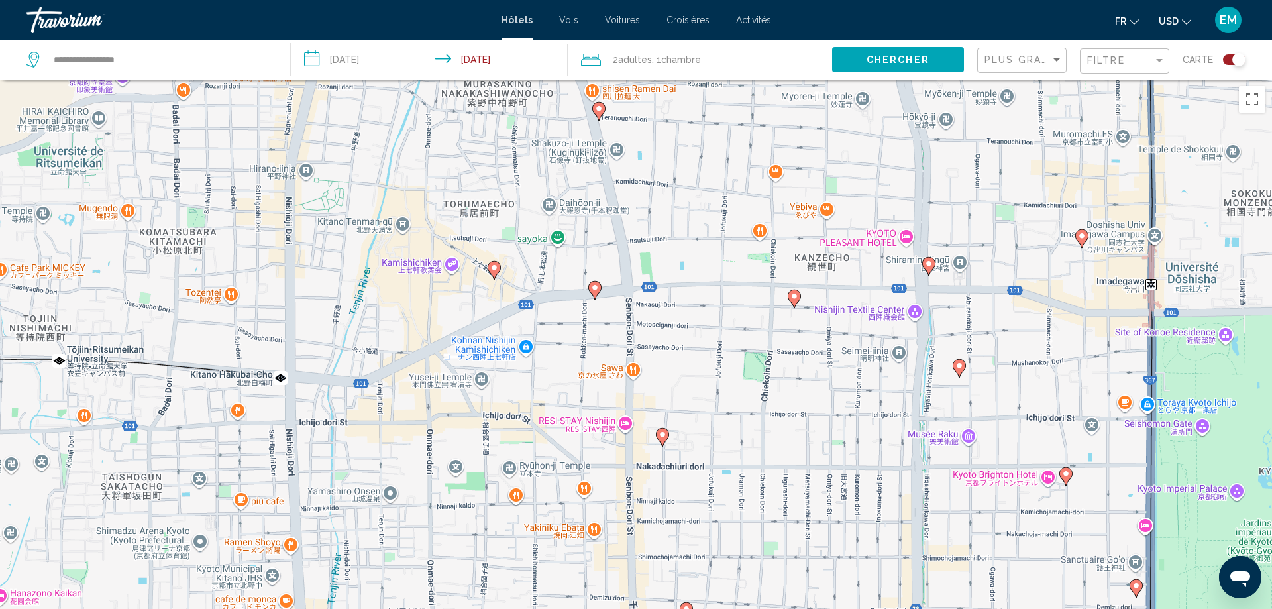
click at [596, 293] on icon "Main content" at bounding box center [595, 289] width 12 height 17
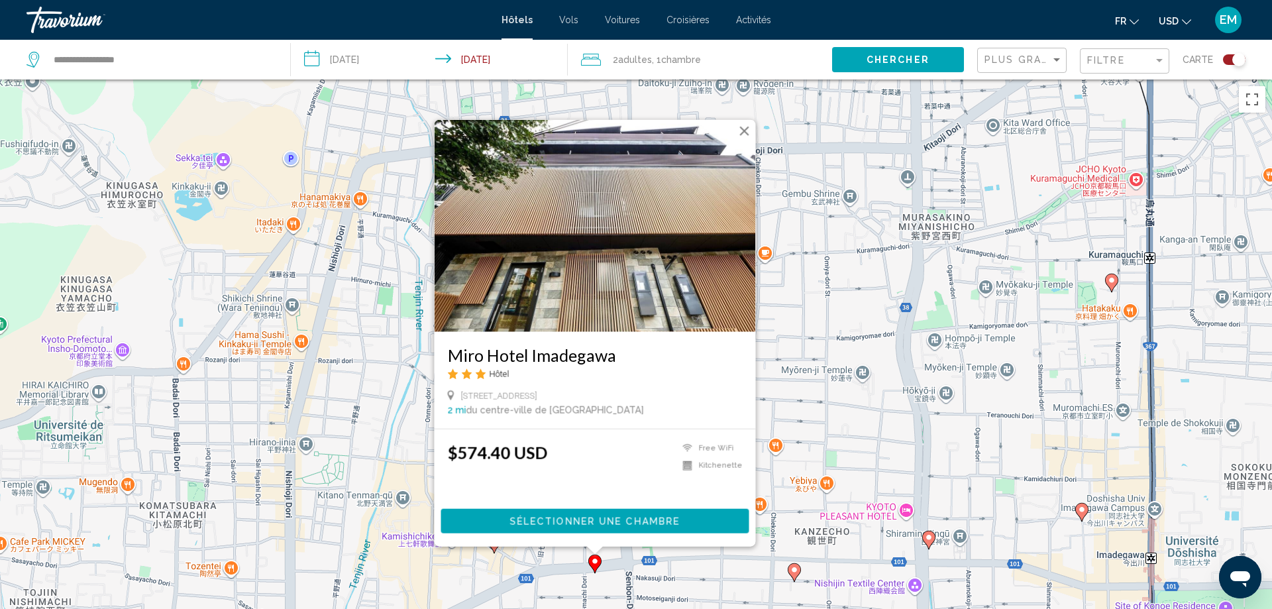
click at [1229, 62] on div "Toggle map" at bounding box center [1234, 59] width 23 height 11
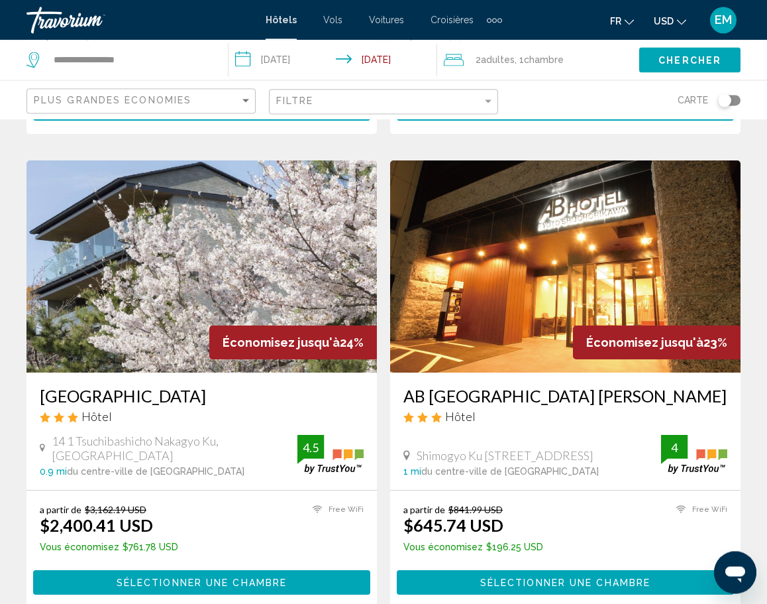
scroll to position [1419, 0]
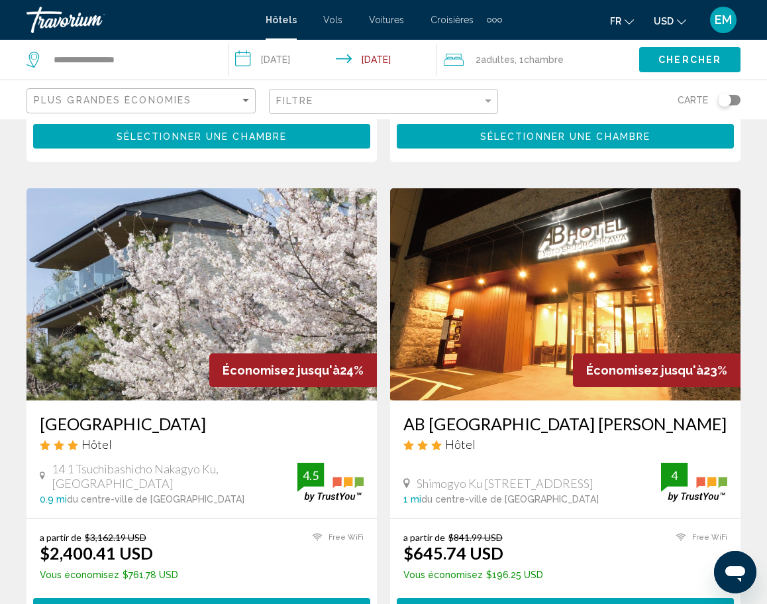
click at [693, 23] on ul "fr English Español Français Italiano Português русский USD USD ($) MXN (Mex$) C…" at bounding box center [658, 19] width 96 height 21
click at [674, 26] on span "USD" at bounding box center [664, 21] width 20 height 11
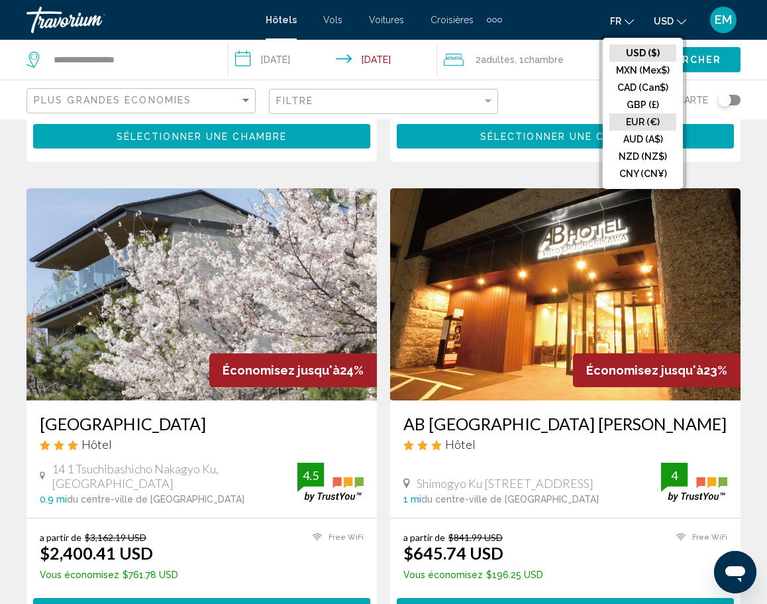
click at [643, 121] on button "EUR (€)" at bounding box center [643, 121] width 67 height 17
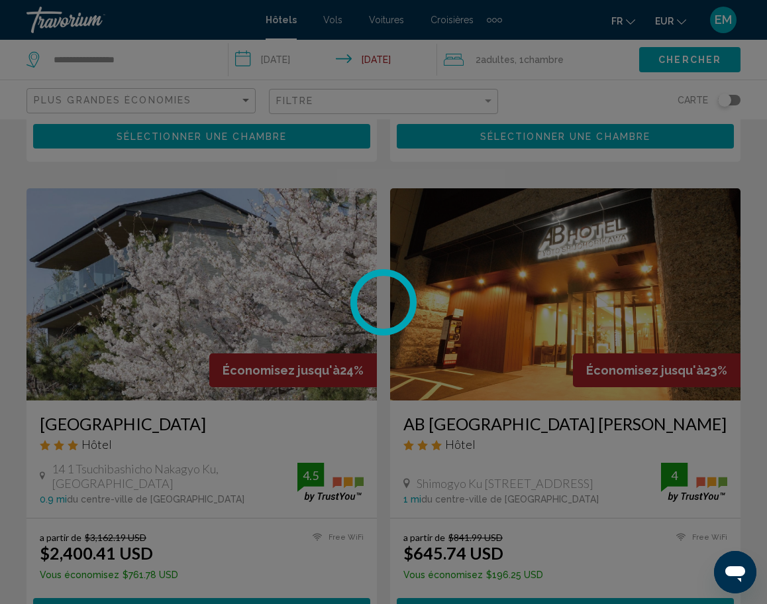
scroll to position [0, 0]
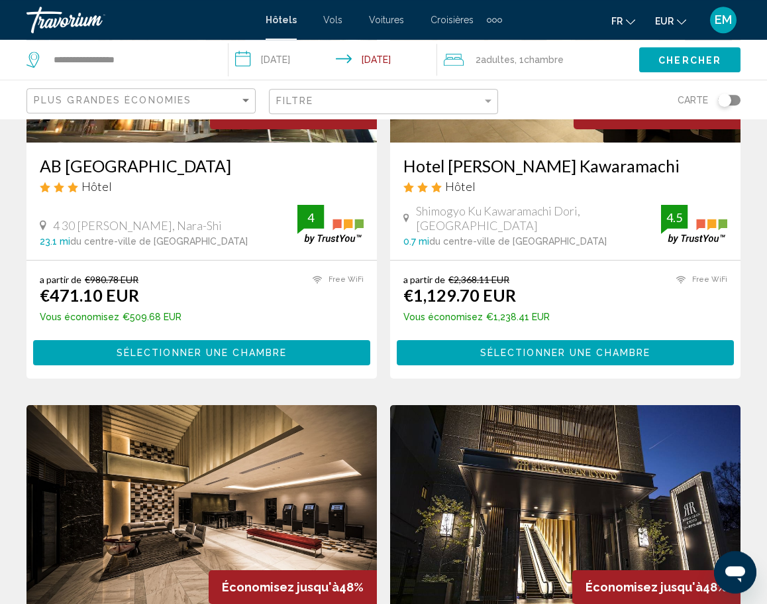
scroll to position [676, 0]
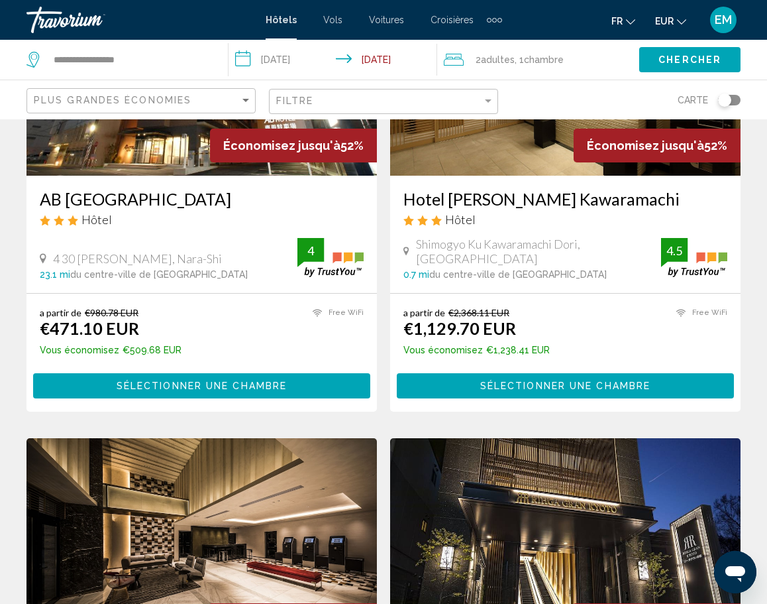
click at [330, 93] on div "Filtre" at bounding box center [385, 101] width 218 height 25
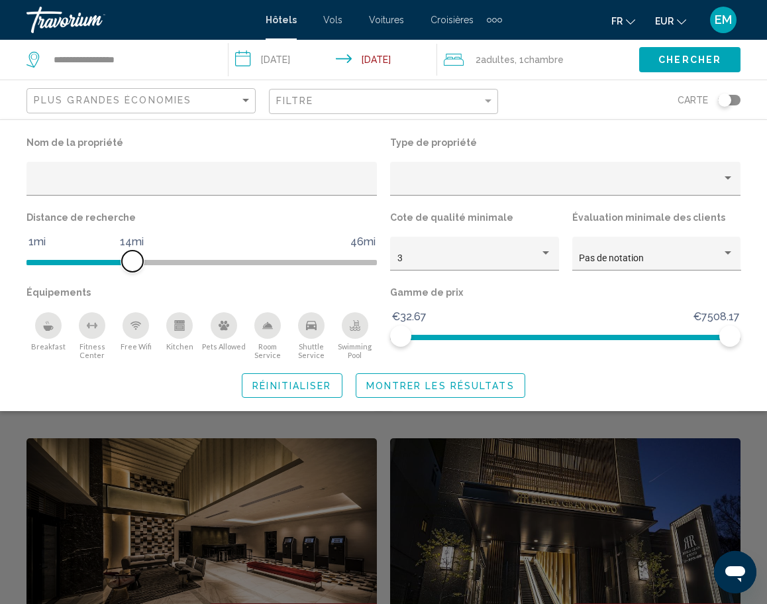
drag, startPoint x: 240, startPoint y: 264, endPoint x: 131, endPoint y: 266, distance: 108.7
click at [131, 266] on span "Hotel Filters" at bounding box center [132, 260] width 21 height 21
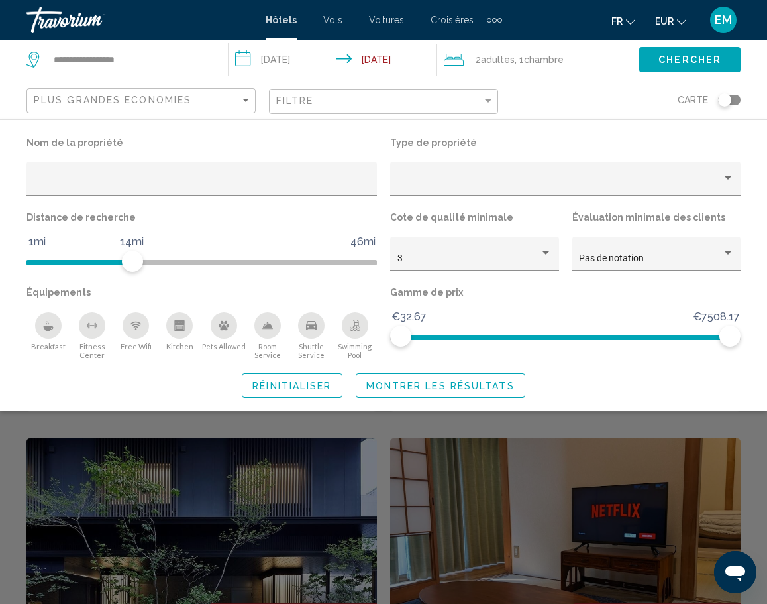
click at [422, 378] on button "Montrer les résultats" at bounding box center [441, 385] width 170 height 25
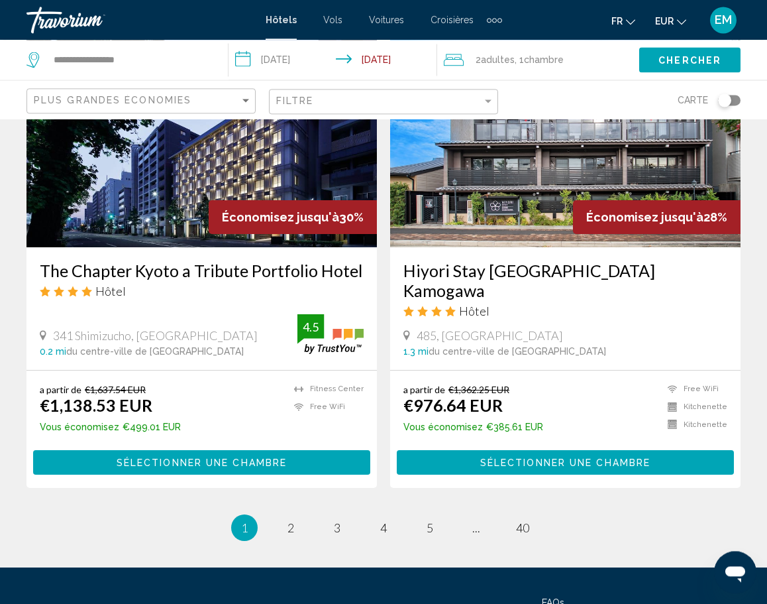
scroll to position [2616, 0]
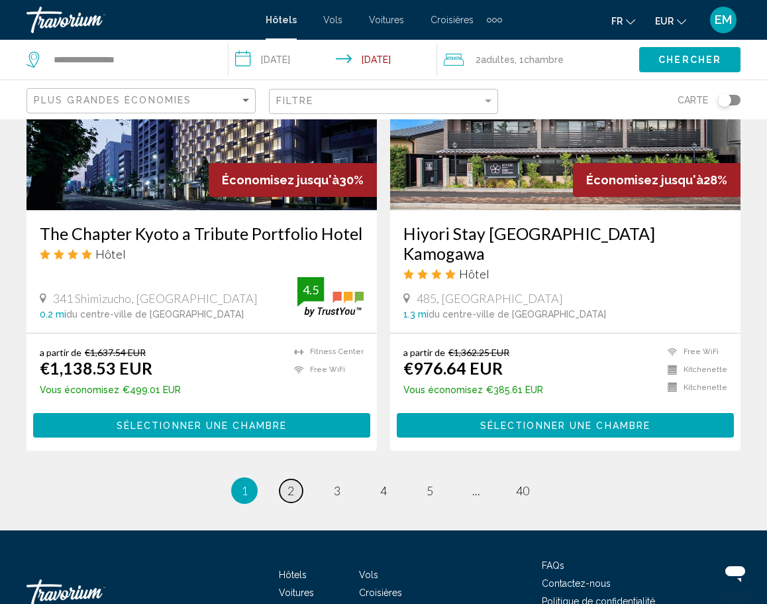
click at [290, 483] on span "2" at bounding box center [291, 490] width 7 height 15
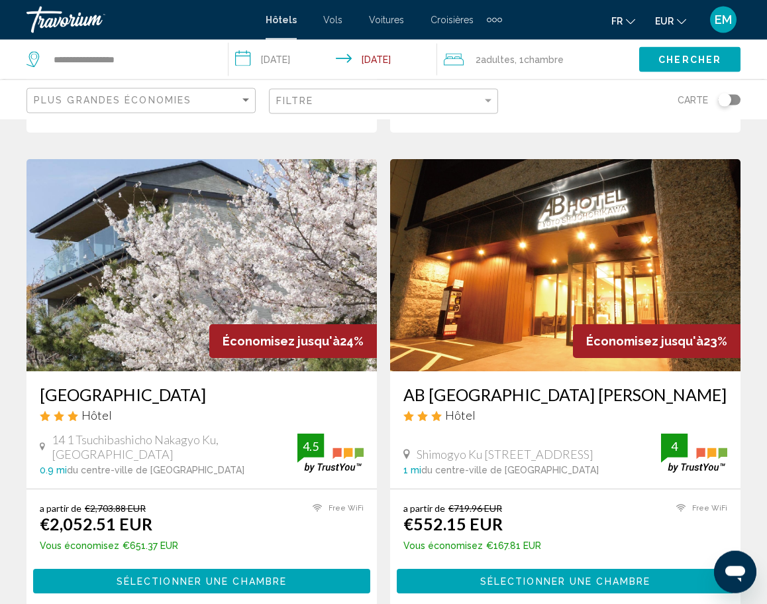
scroll to position [1487, 0]
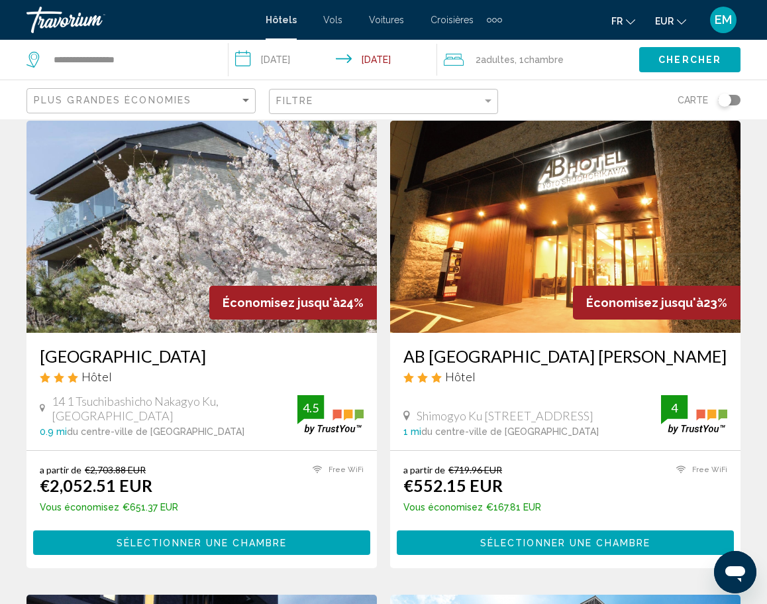
click at [523, 537] on span "Sélectionner une chambre" at bounding box center [565, 542] width 170 height 11
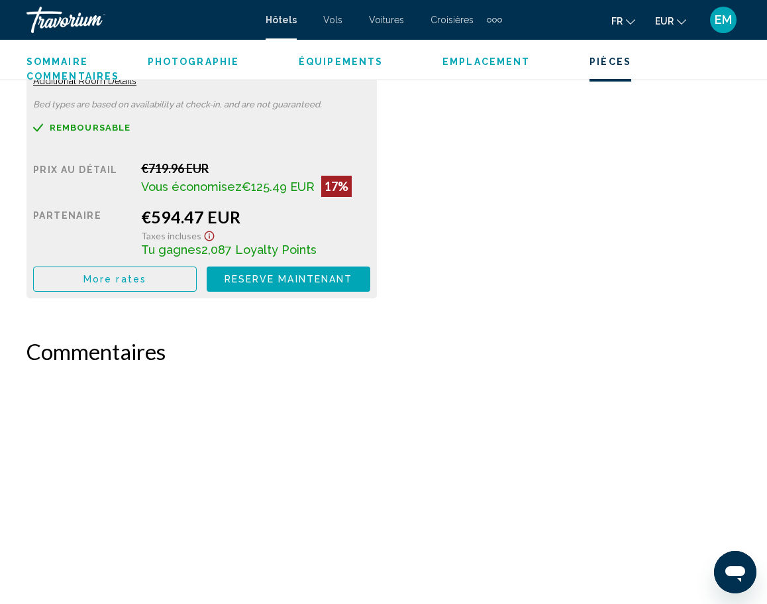
scroll to position [2486, 0]
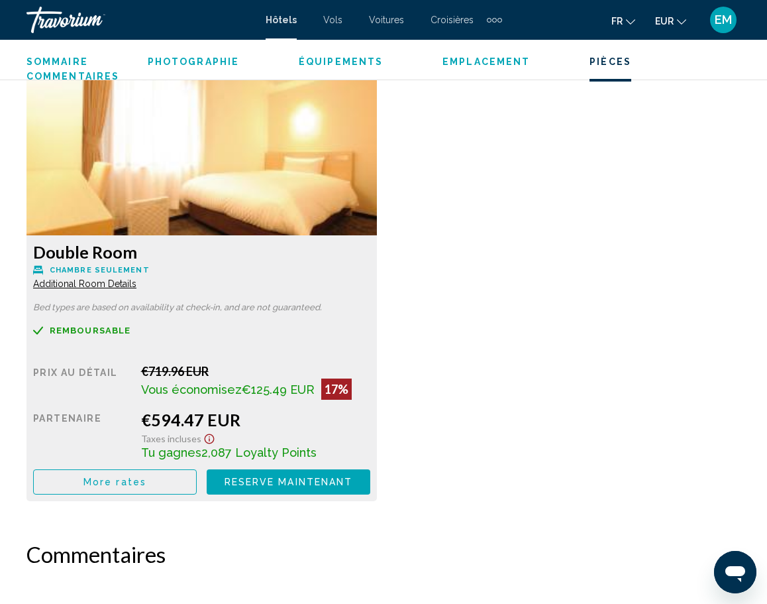
click at [641, 335] on div "Twin Bed Room Chambre seulement Additional Room Details Bed types are based on …" at bounding box center [384, 68] width 728 height 891
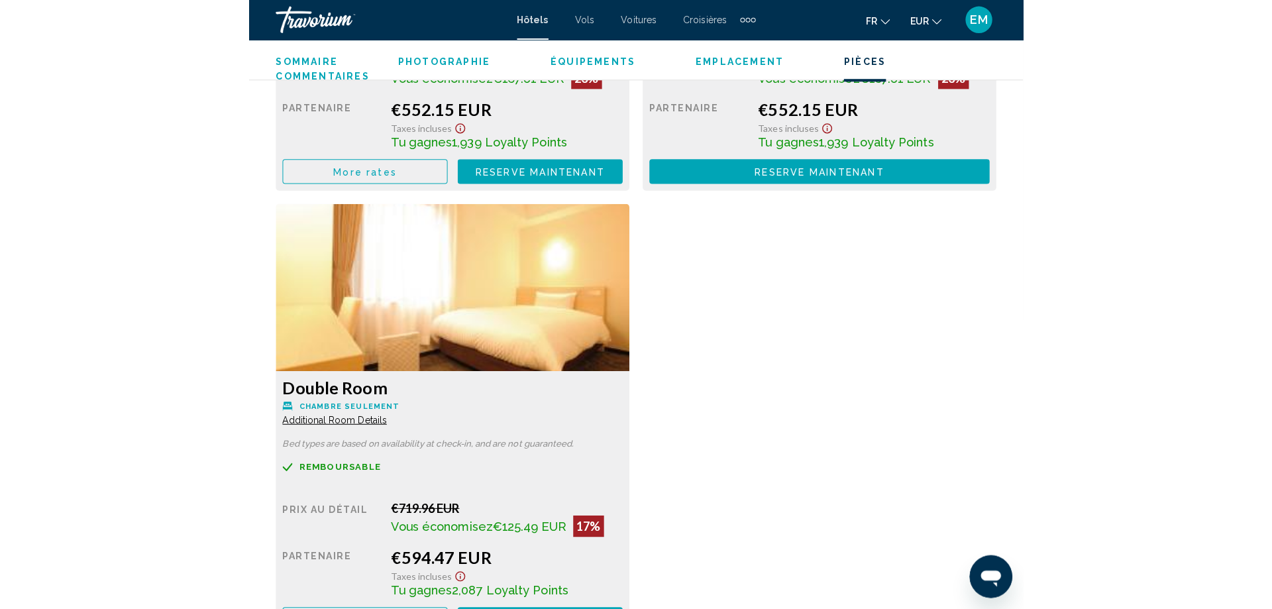
scroll to position [2351, 0]
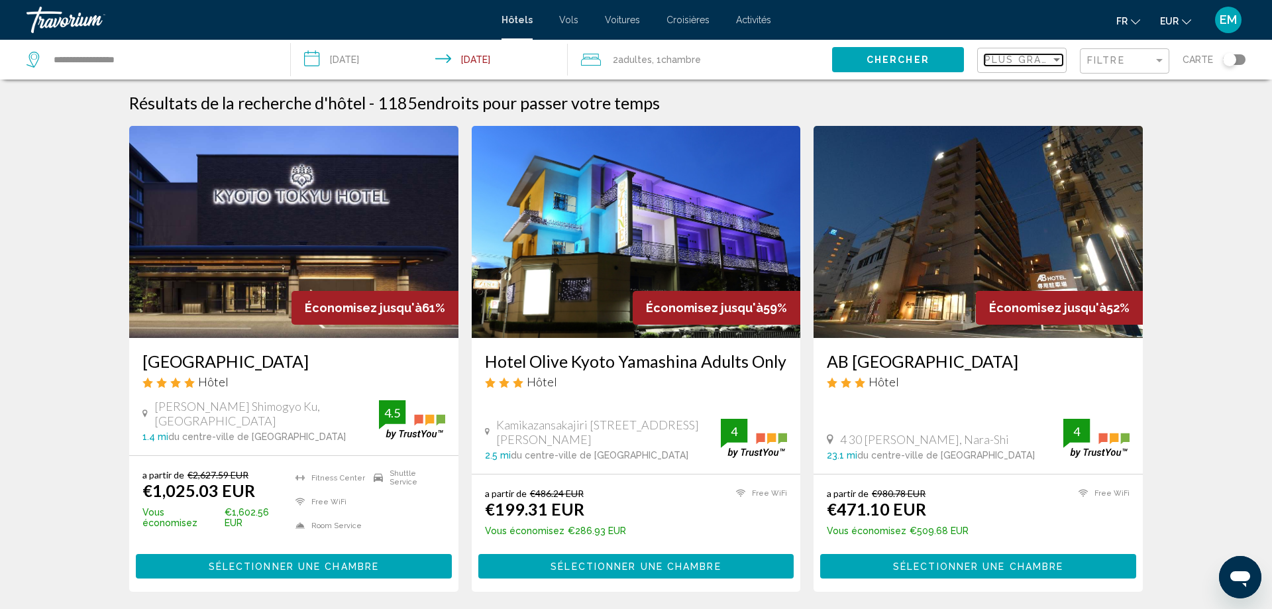
click at [1017, 56] on span "Plus grandes économies" at bounding box center [1064, 59] width 158 height 11
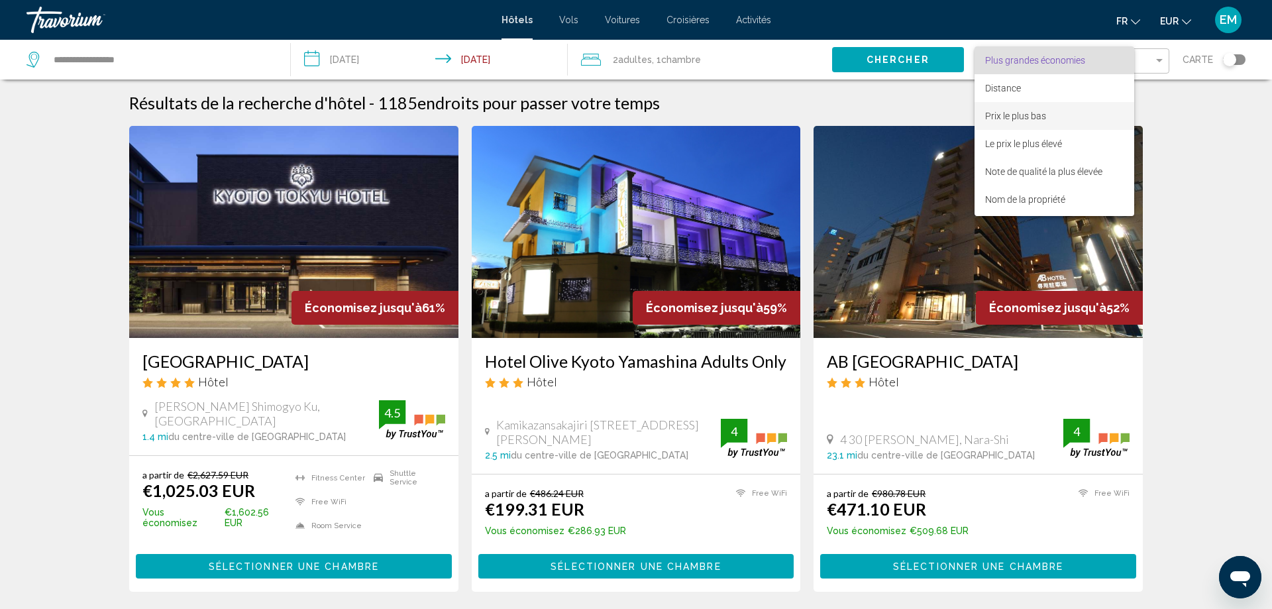
click at [1015, 112] on span "Prix le plus bas" at bounding box center [1015, 116] width 61 height 11
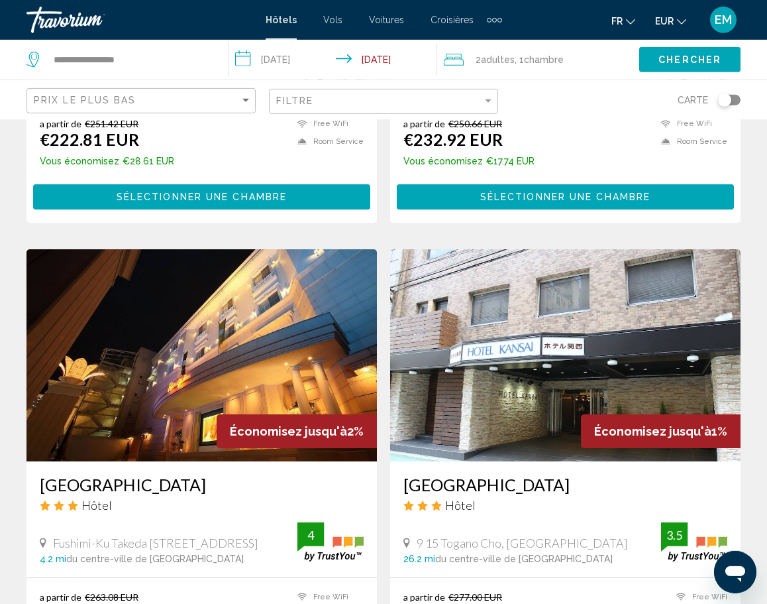
scroll to position [744, 0]
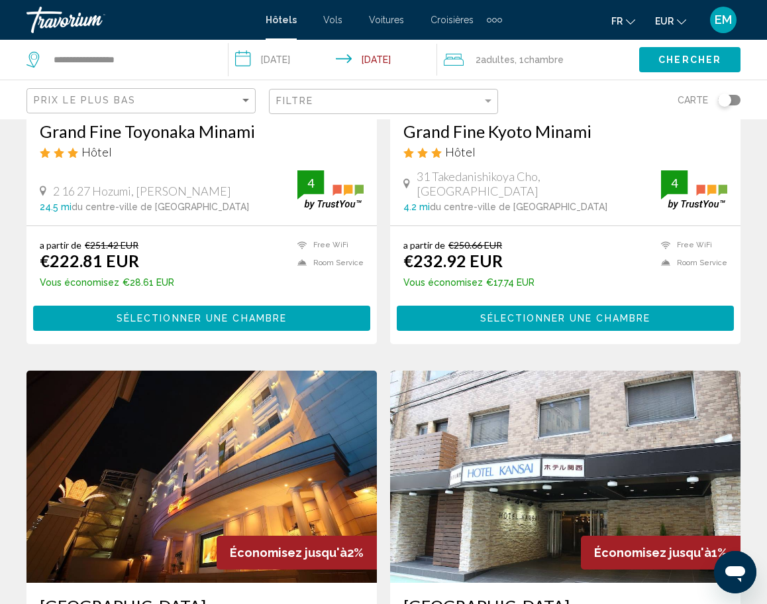
click at [543, 313] on span "Sélectionner une chambre" at bounding box center [565, 318] width 170 height 11
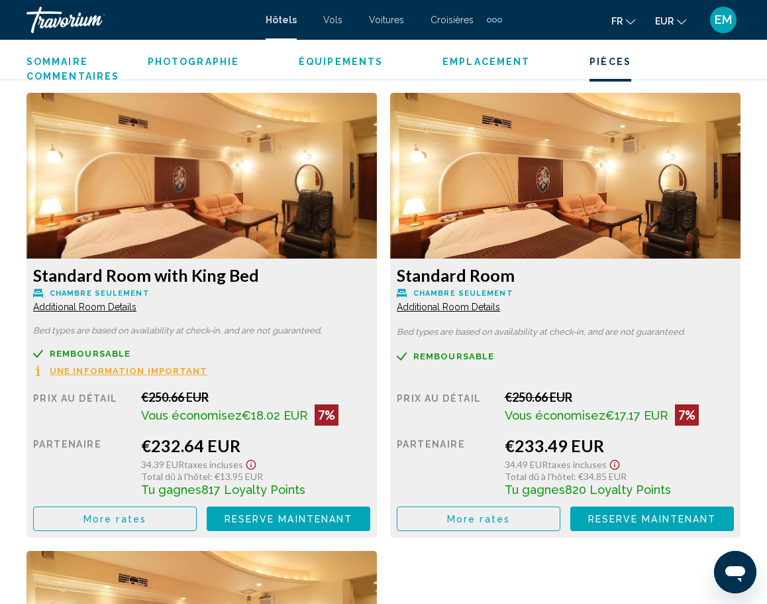
scroll to position [1948, 0]
